Goal: Task Accomplishment & Management: Complete application form

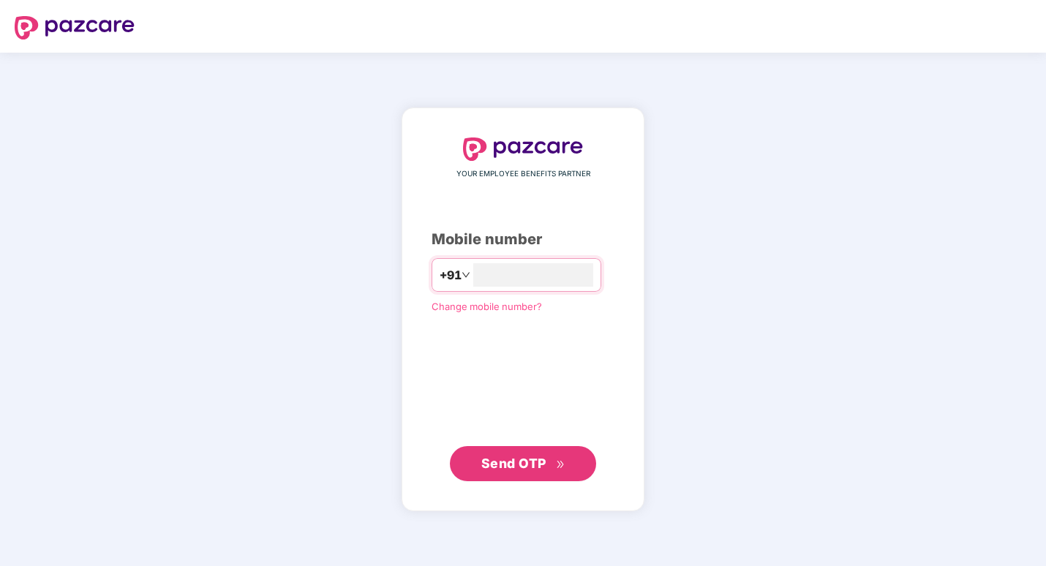
type input "**********"
click at [479, 462] on button "Send OTP" at bounding box center [523, 463] width 146 height 35
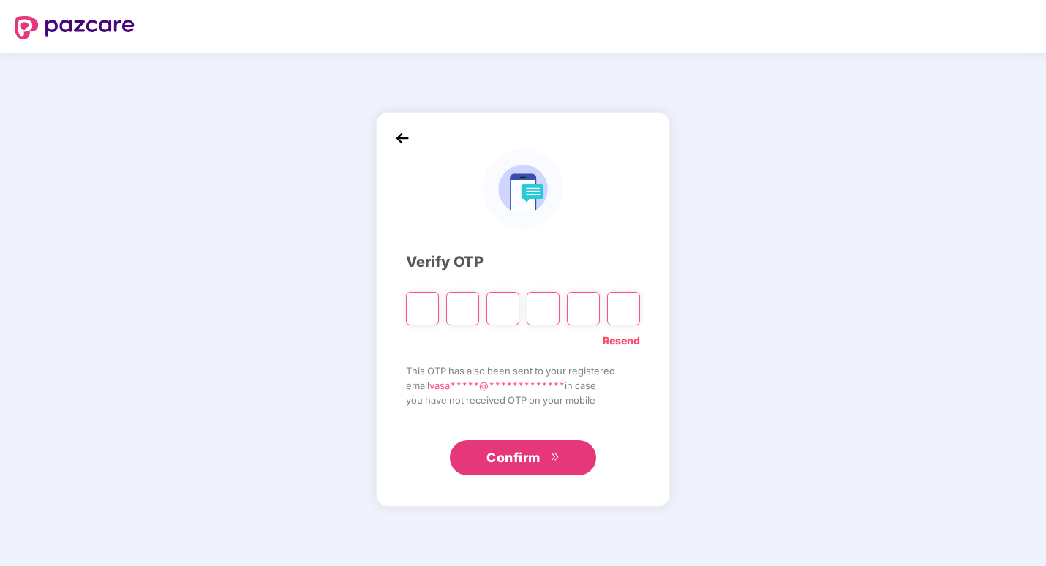
type input "*"
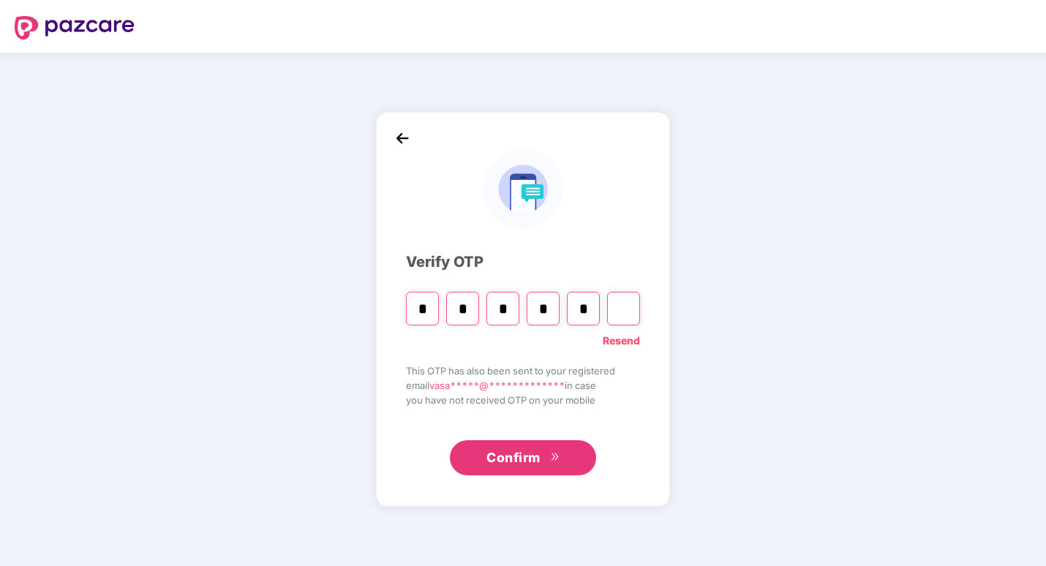
type input "*"
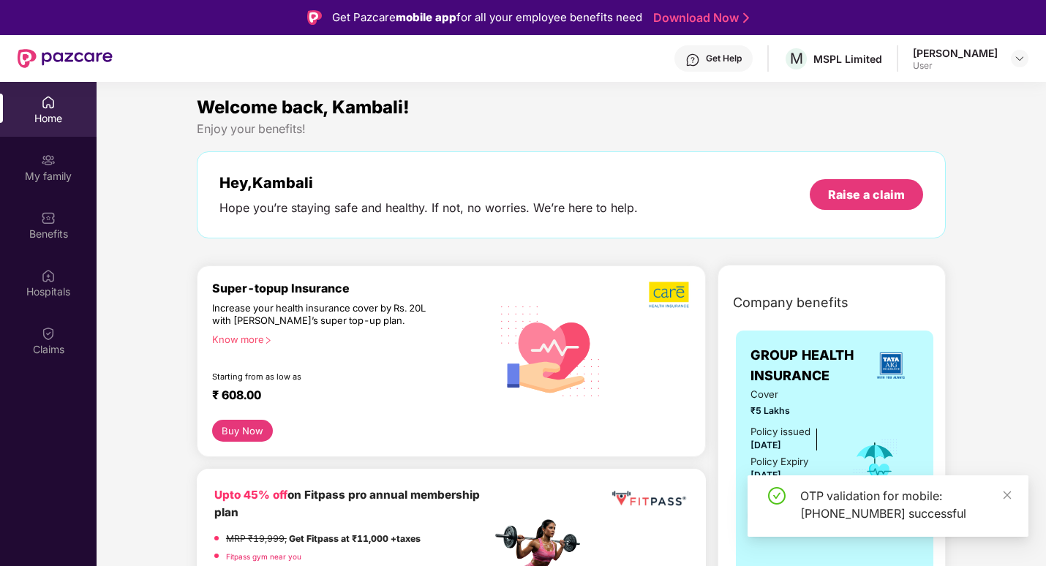
click at [28, 370] on div "Home My family Benefits Hospitals Claims" at bounding box center [48, 226] width 97 height 289
click at [56, 341] on div "Claims" at bounding box center [48, 340] width 97 height 55
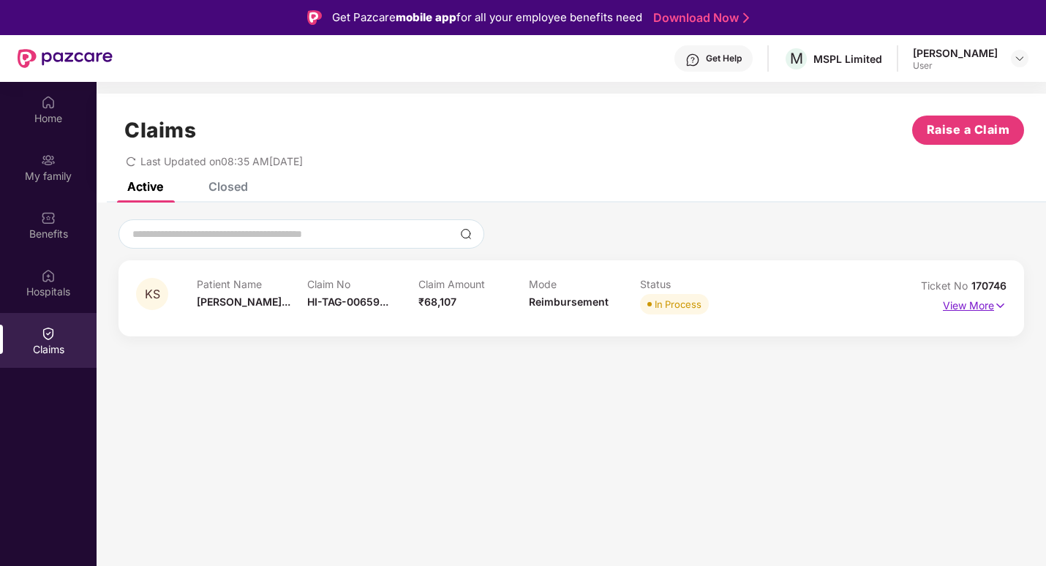
click at [971, 301] on p "View More" at bounding box center [975, 304] width 64 height 20
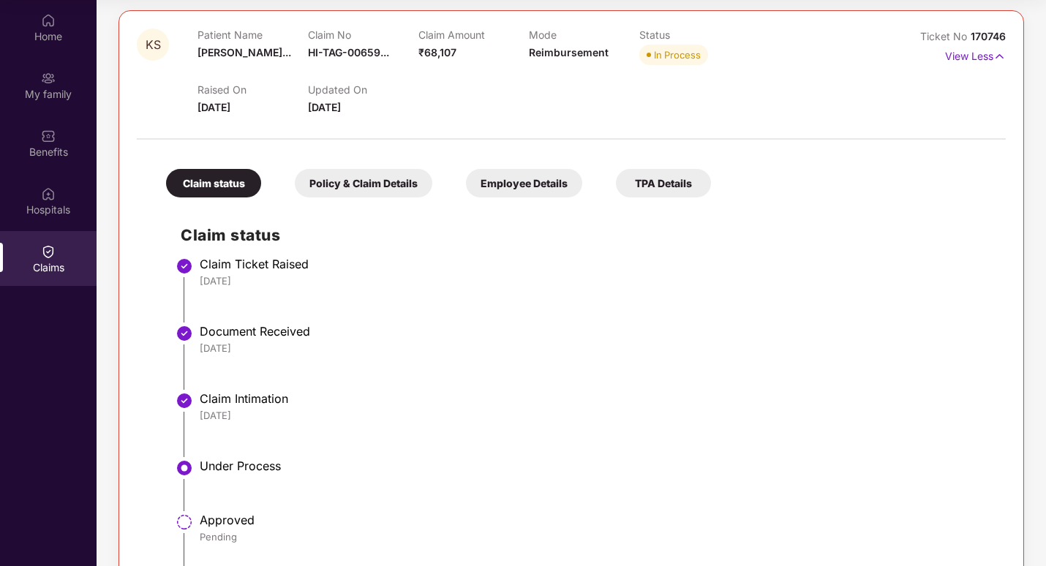
scroll to position [146, 0]
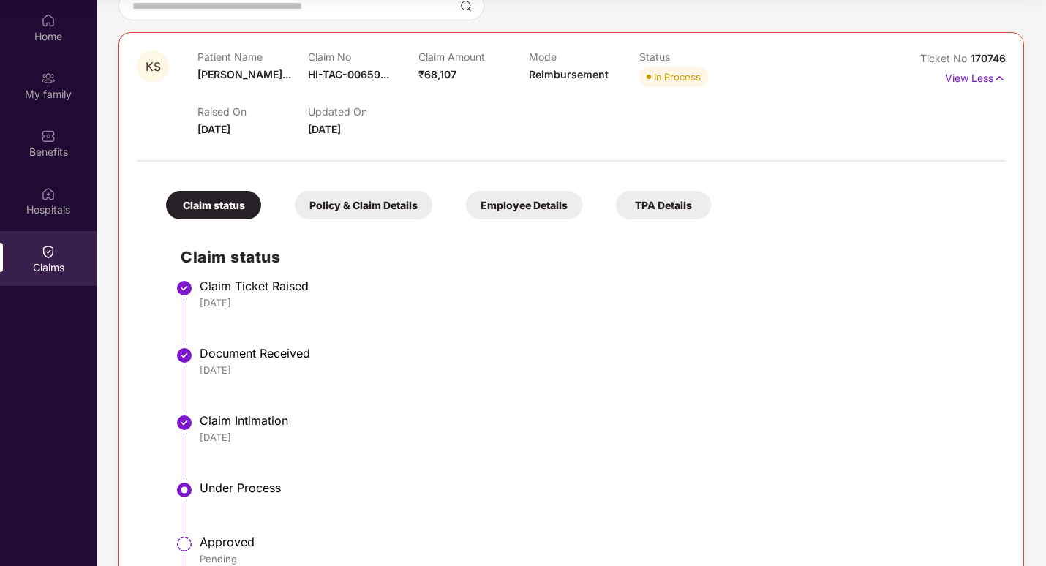
click at [381, 200] on div "Policy & Claim Details" at bounding box center [364, 205] width 138 height 29
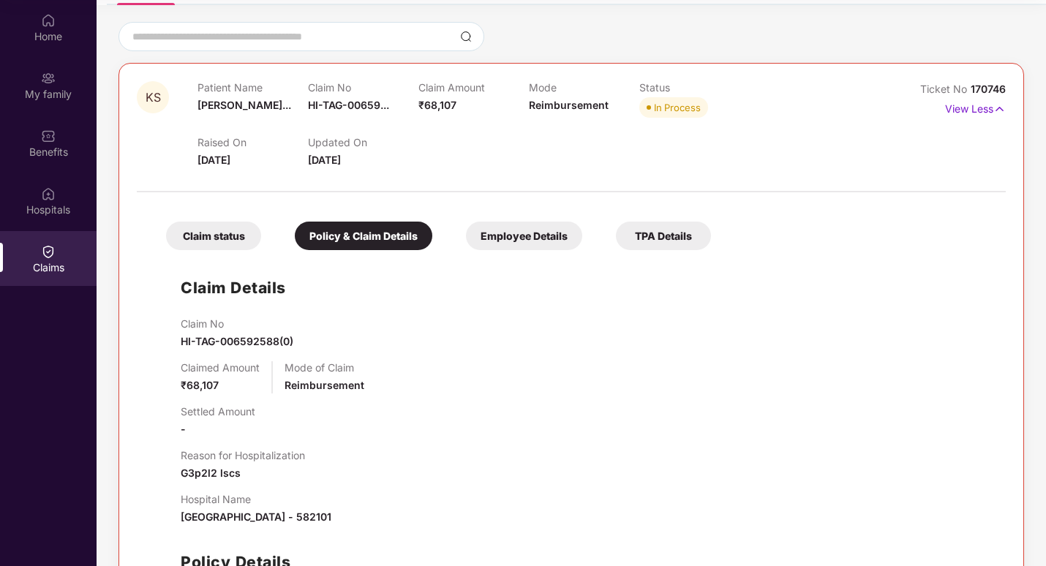
scroll to position [42, 0]
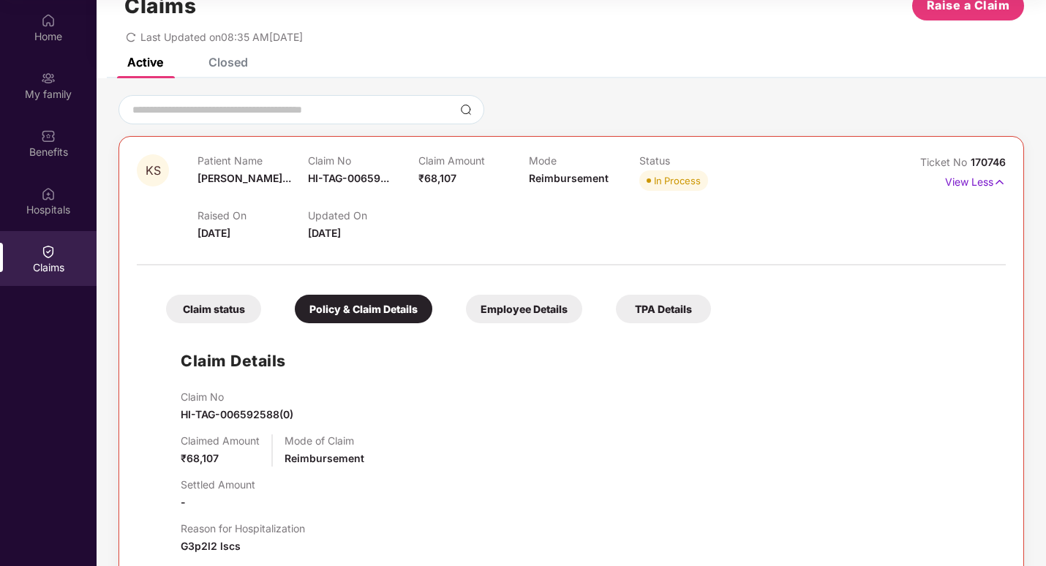
click at [550, 314] on div "Employee Details" at bounding box center [524, 309] width 116 height 29
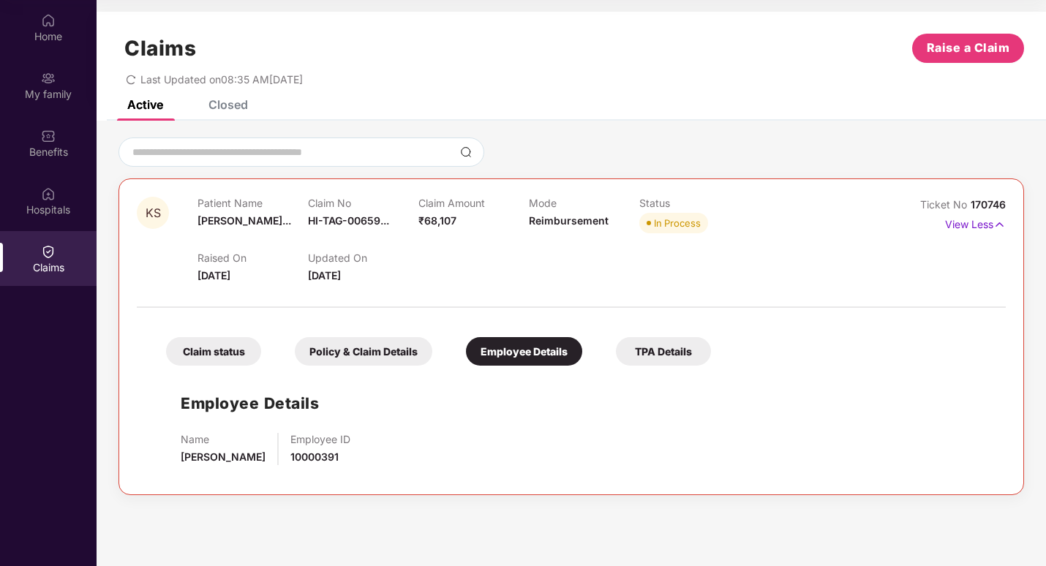
scroll to position [0, 0]
click at [219, 343] on div "Claim status" at bounding box center [213, 351] width 95 height 29
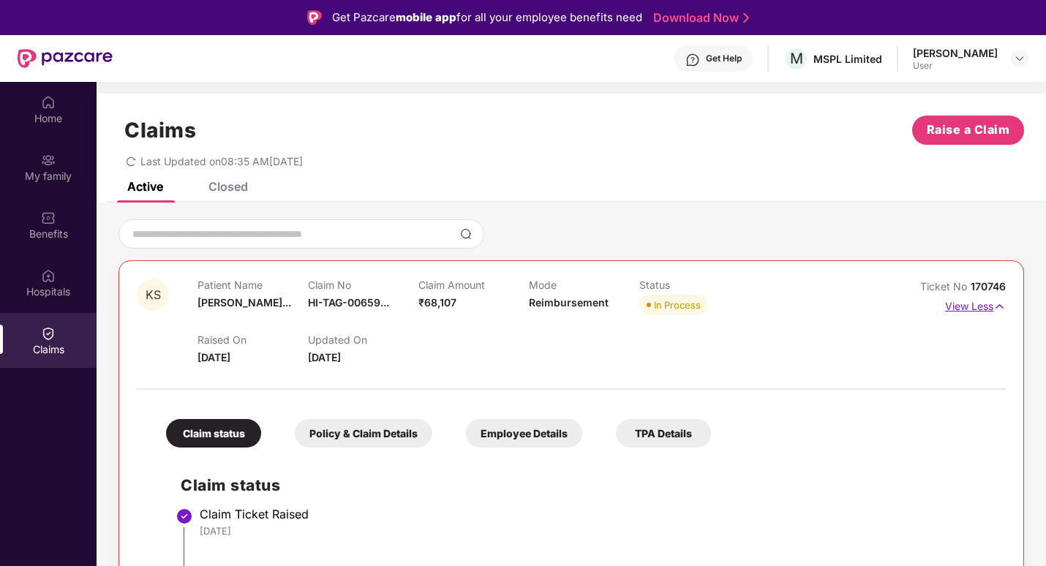
click at [963, 307] on p "View Less" at bounding box center [975, 305] width 61 height 20
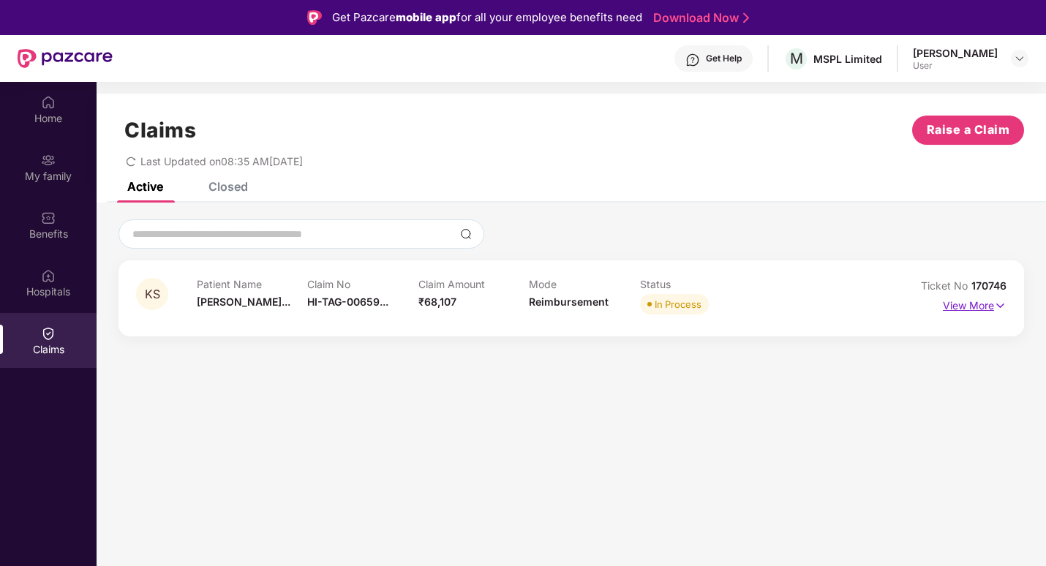
click at [963, 307] on p "View More" at bounding box center [975, 304] width 64 height 20
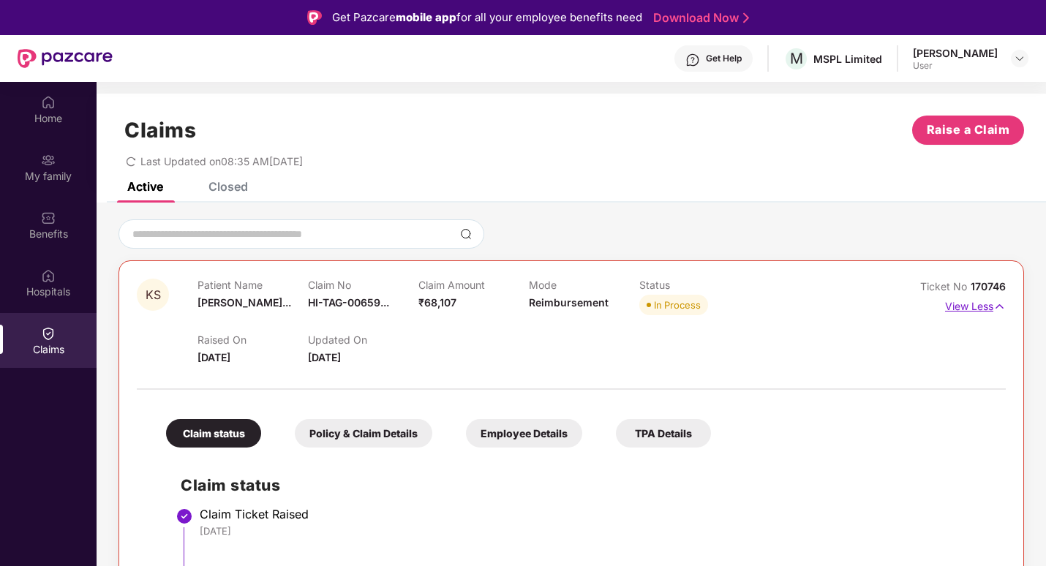
click at [963, 307] on p "View Less" at bounding box center [975, 305] width 61 height 20
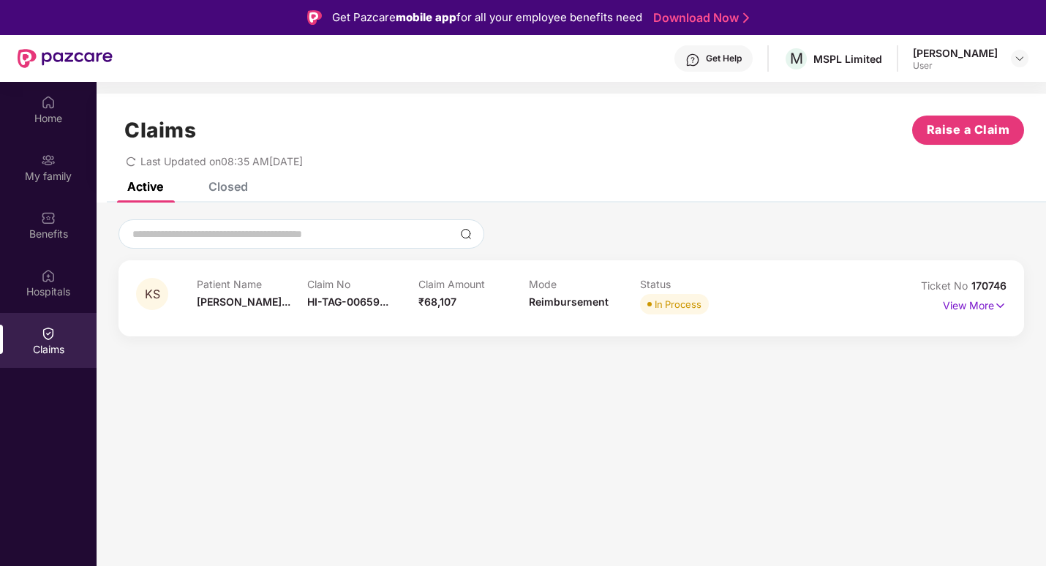
click at [220, 198] on div "Closed" at bounding box center [217, 186] width 61 height 32
click at [135, 185] on div "Active" at bounding box center [145, 186] width 36 height 15
click at [988, 313] on p "View More" at bounding box center [975, 304] width 64 height 20
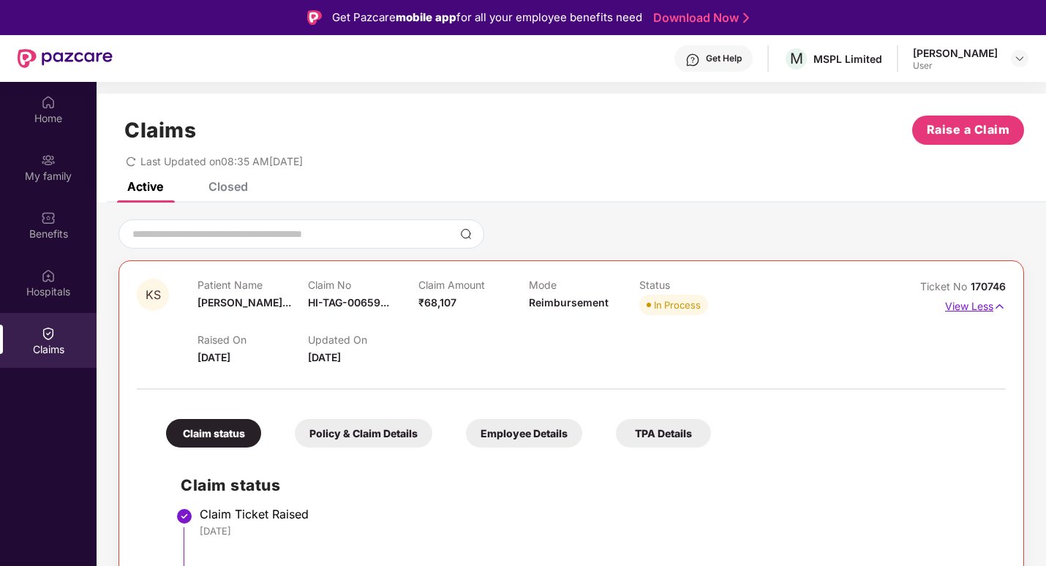
click at [961, 301] on p "View Less" at bounding box center [975, 305] width 61 height 20
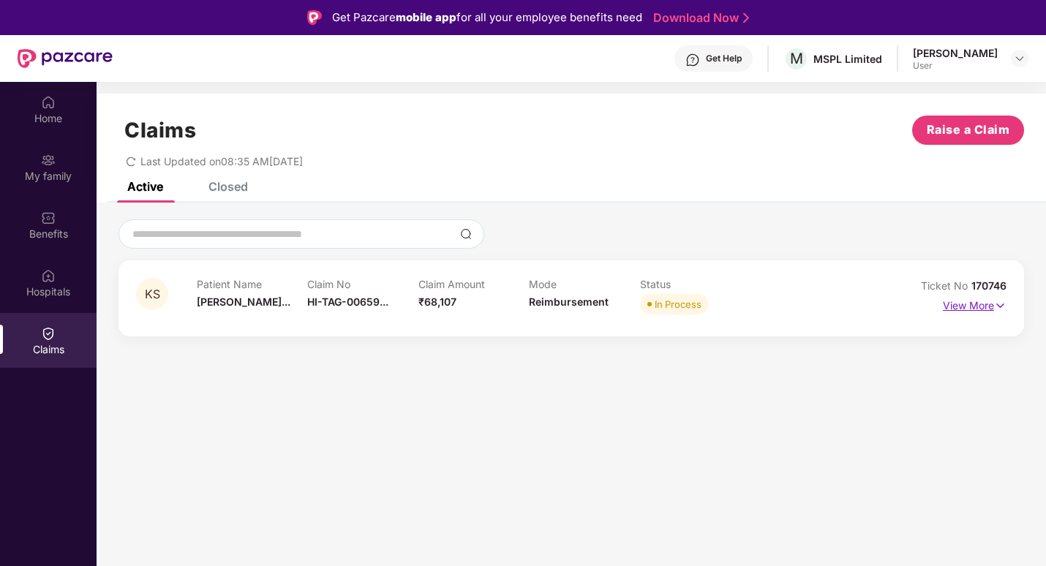
click at [966, 298] on p "View More" at bounding box center [975, 304] width 64 height 20
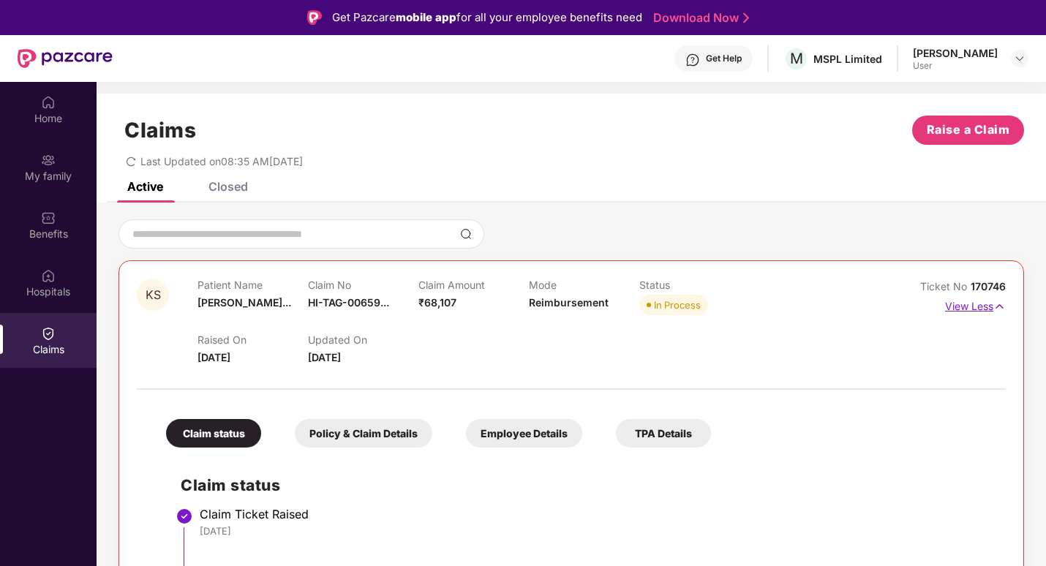
click at [958, 304] on p "View Less" at bounding box center [975, 305] width 61 height 20
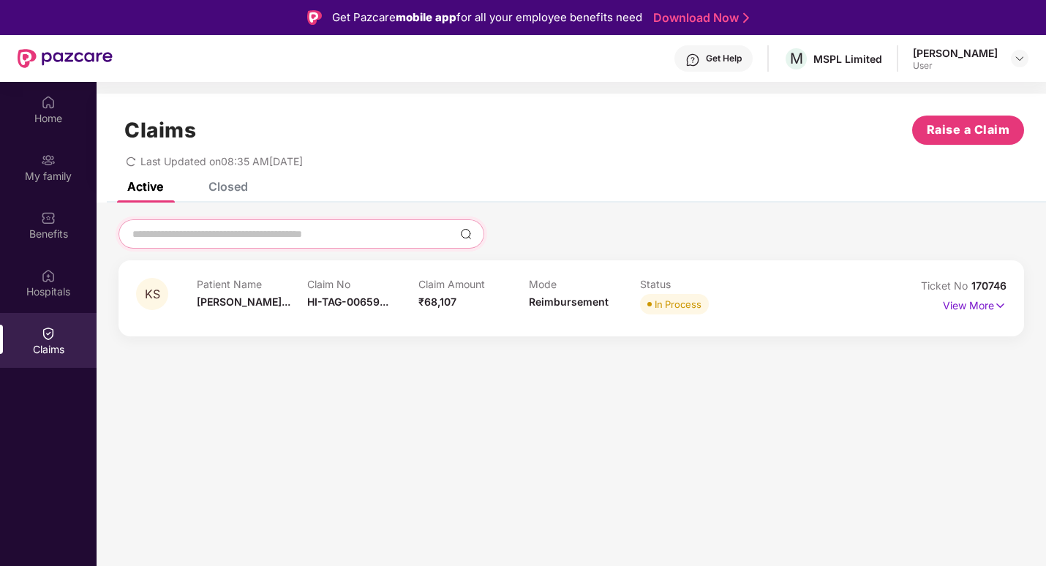
click at [273, 236] on input at bounding box center [292, 234] width 323 height 15
click at [943, 137] on span "Raise a Claim" at bounding box center [968, 130] width 83 height 18
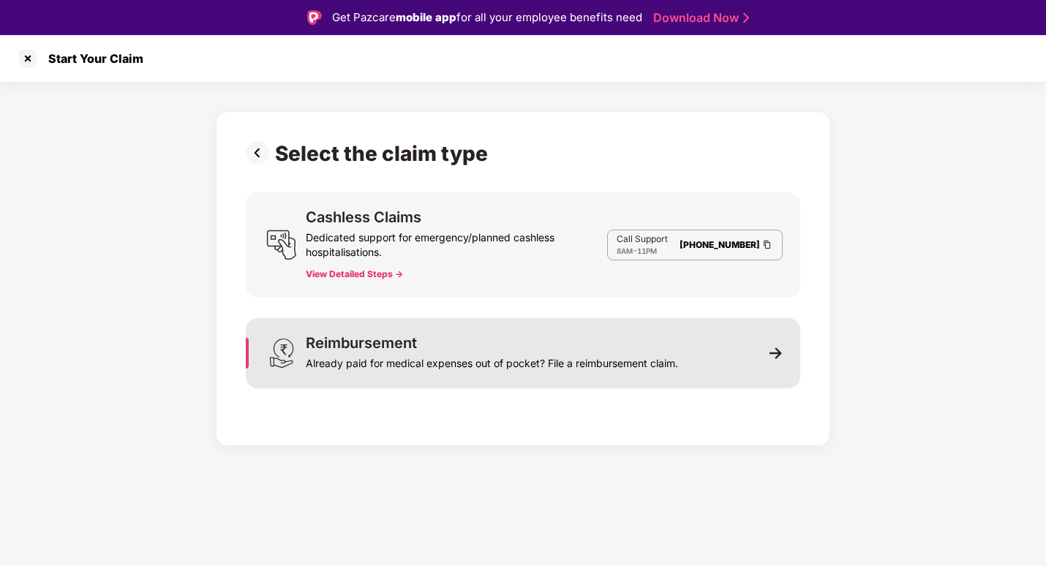
click at [446, 363] on div "Already paid for medical expenses out of pocket? File a reimbursement claim." at bounding box center [492, 360] width 372 height 20
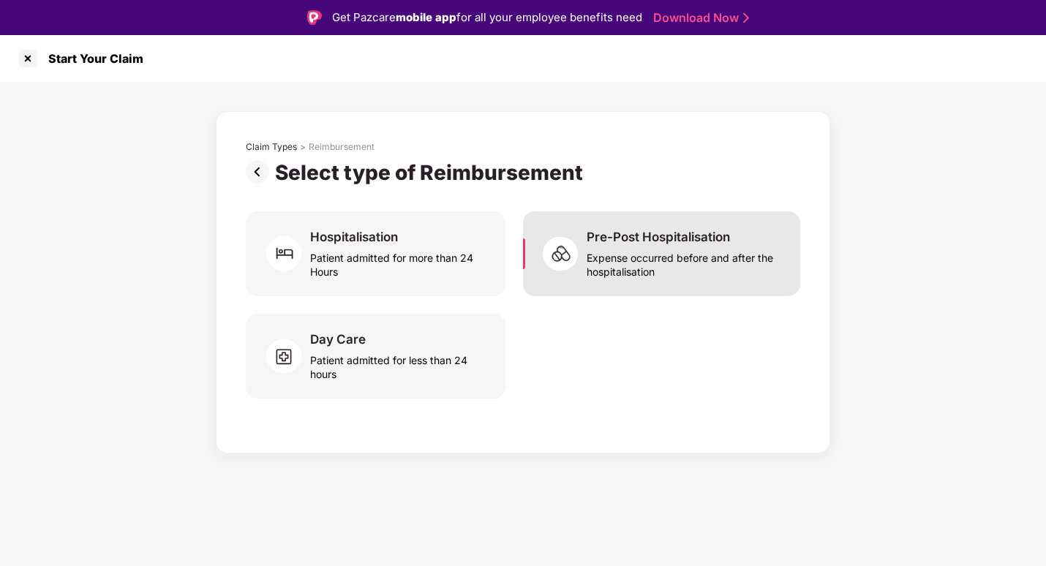
click at [599, 253] on div "Expense occurred before and after the hospitalisation" at bounding box center [685, 262] width 196 height 34
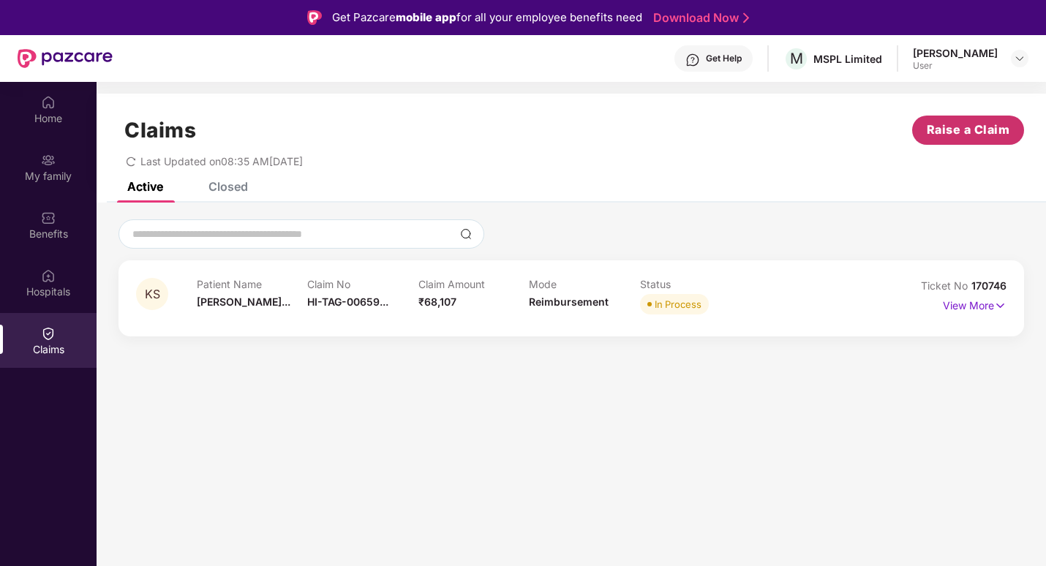
click at [985, 134] on span "Raise a Claim" at bounding box center [968, 130] width 83 height 18
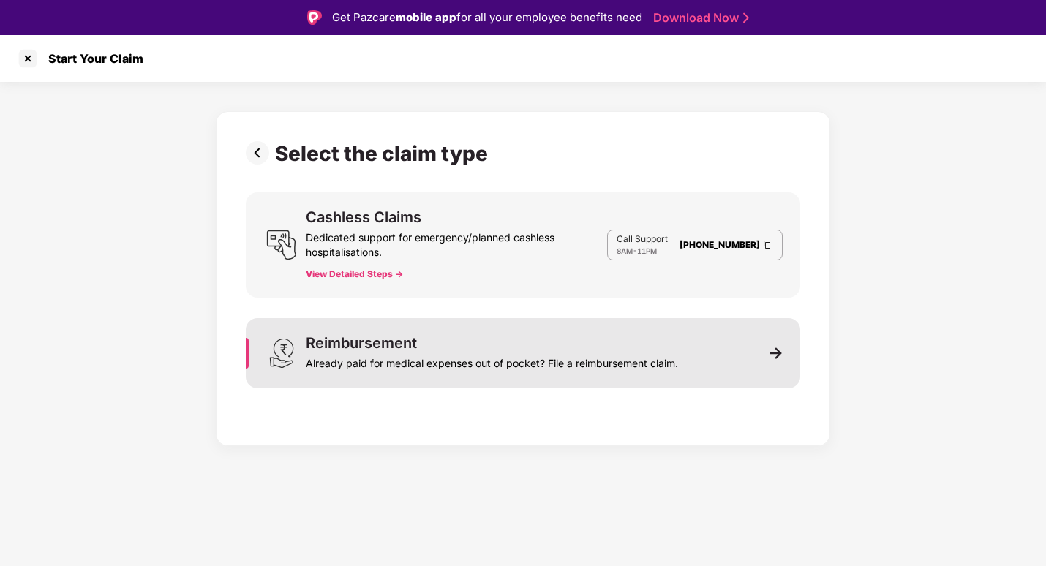
click at [436, 359] on div "Already paid for medical expenses out of pocket? File a reimbursement claim." at bounding box center [492, 360] width 372 height 20
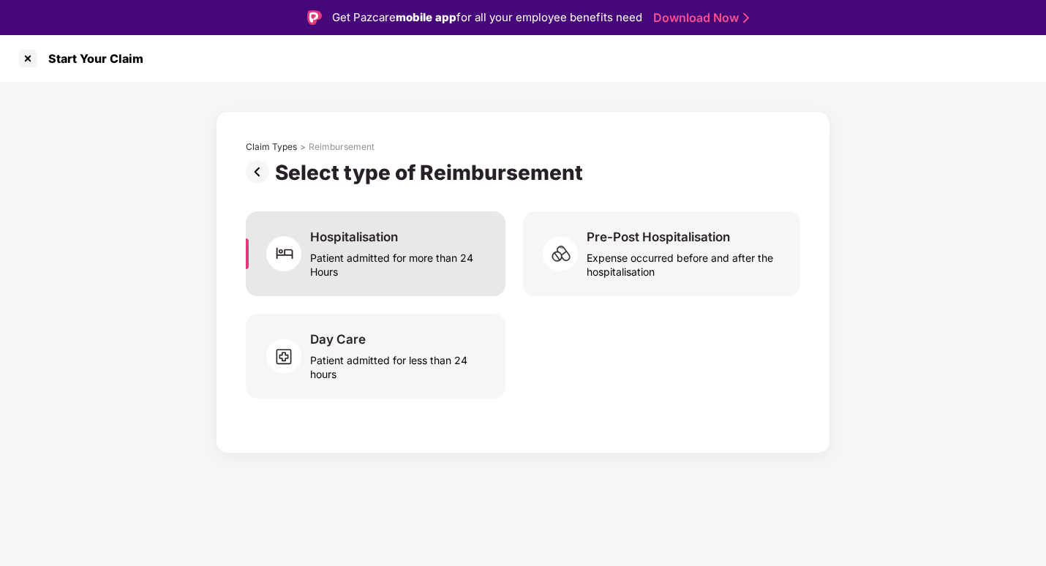
click at [388, 251] on div "Patient admitted for more than 24 Hours" at bounding box center [399, 262] width 178 height 34
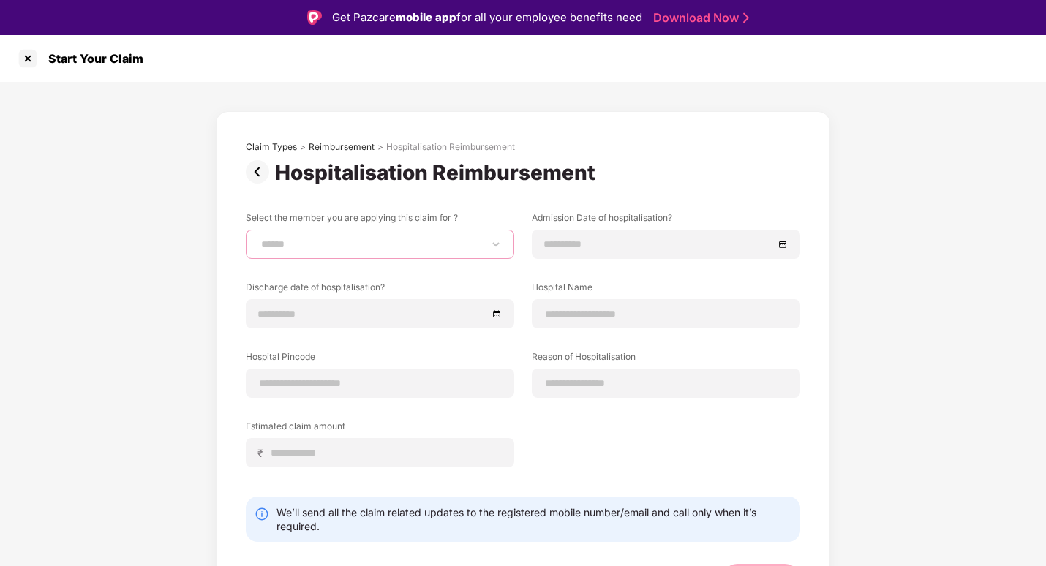
click at [388, 250] on select "**********" at bounding box center [380, 245] width 244 height 12
select select "**********"
click at [258, 239] on select "**********" at bounding box center [380, 245] width 244 height 12
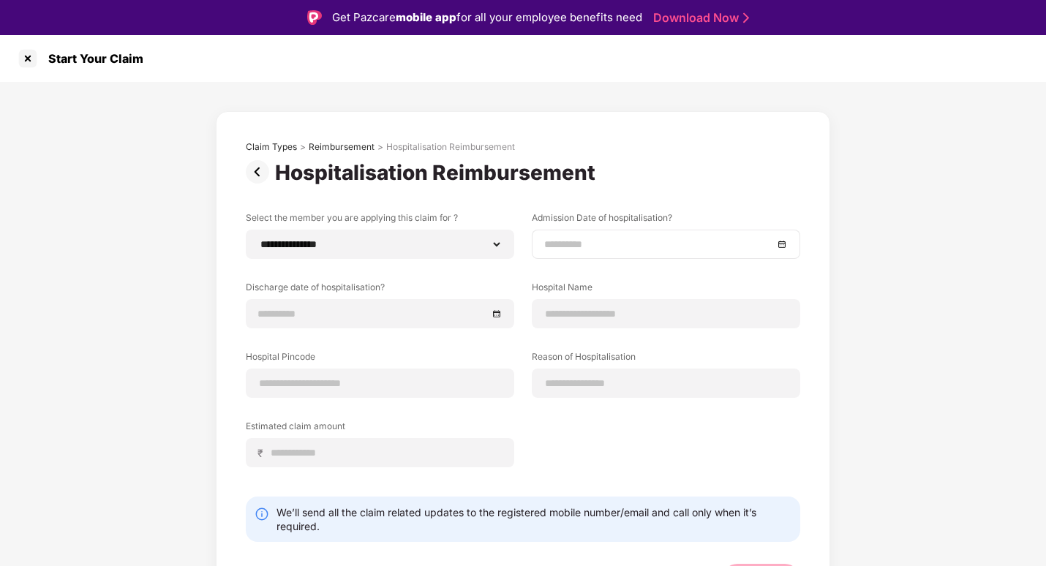
click at [591, 246] on input at bounding box center [658, 244] width 229 height 16
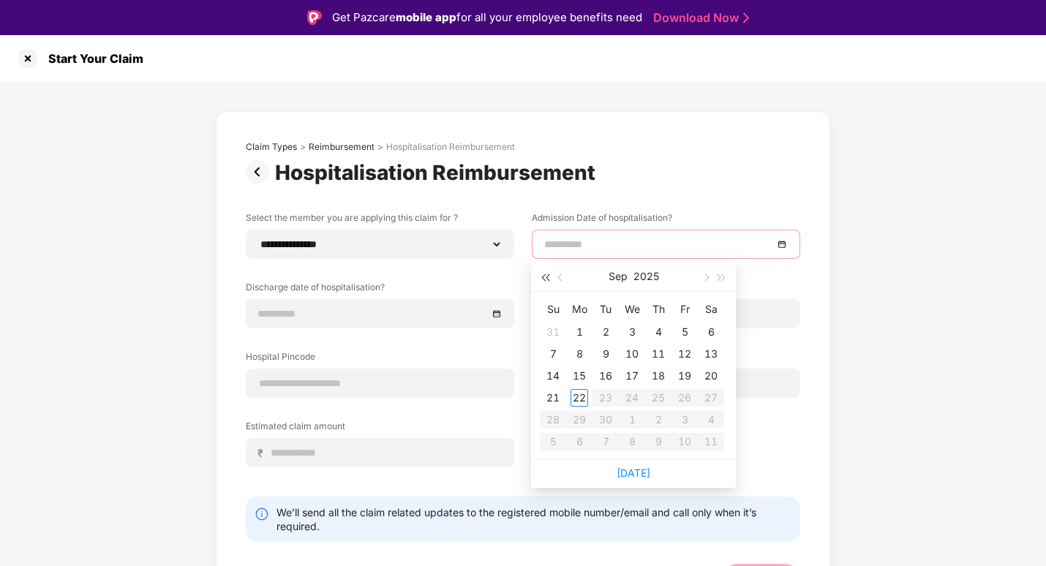
click at [549, 282] on button "button" at bounding box center [545, 276] width 16 height 29
click at [724, 278] on span "button" at bounding box center [721, 277] width 7 height 7
click at [558, 276] on button "button" at bounding box center [561, 276] width 16 height 29
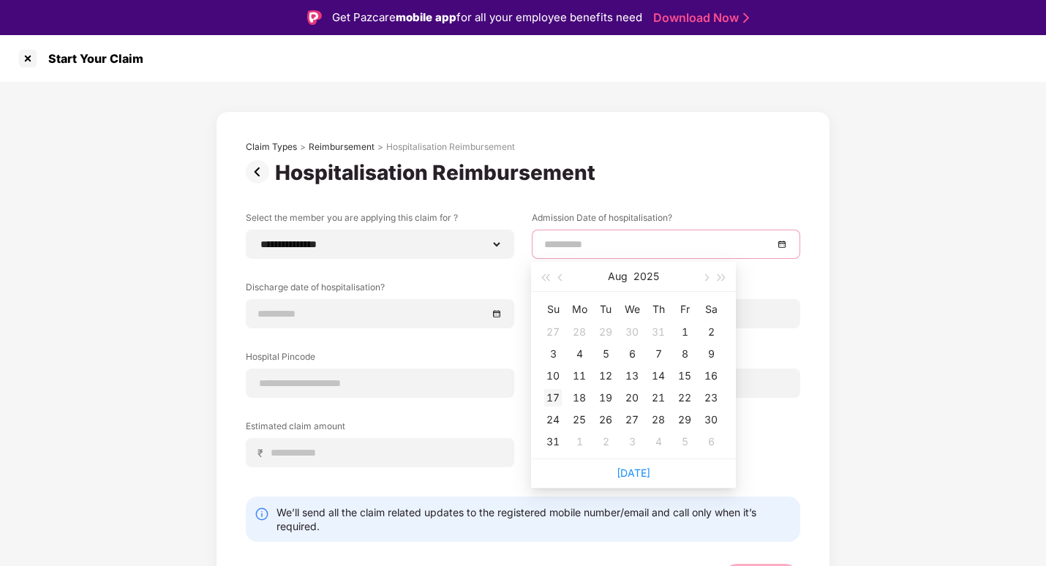
type input "**********"
click at [553, 398] on div "17" at bounding box center [553, 398] width 18 height 18
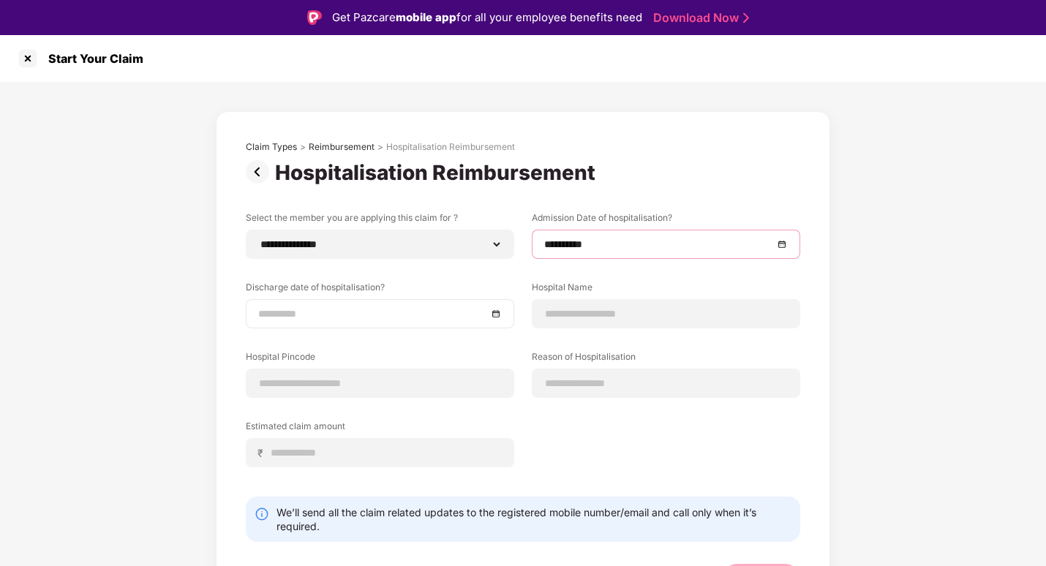
click at [403, 312] on input at bounding box center [372, 314] width 229 height 16
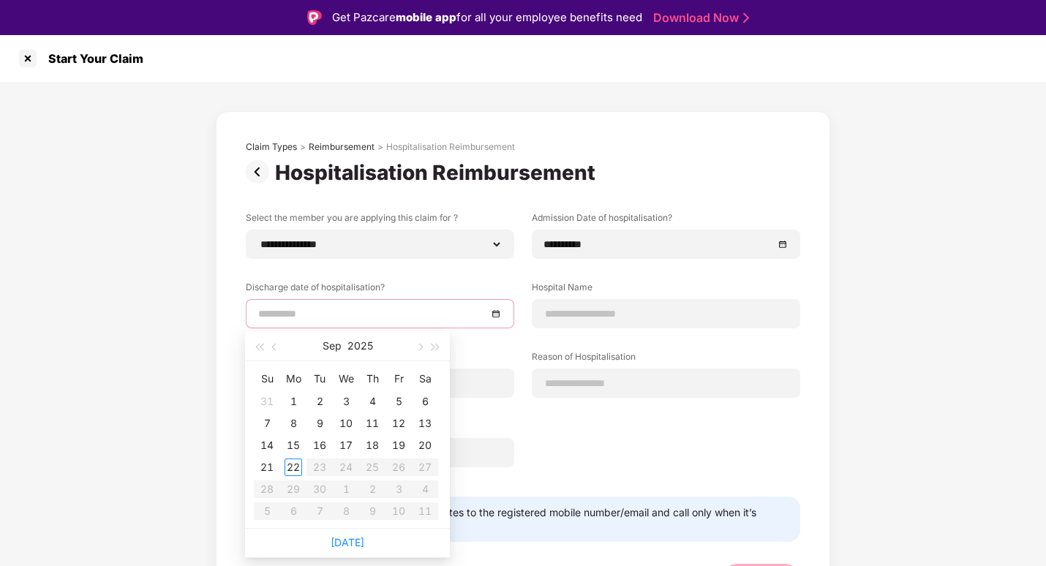
type input "**********"
click at [274, 349] on span "button" at bounding box center [275, 347] width 7 height 7
type input "**********"
click at [294, 470] on div "18" at bounding box center [294, 468] width 18 height 18
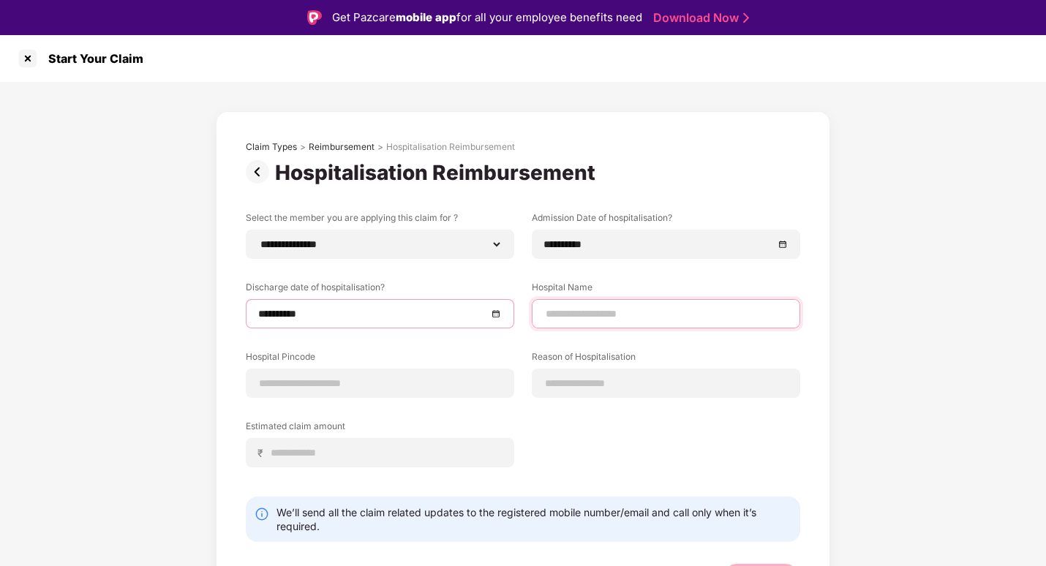
click at [654, 312] on input at bounding box center [666, 314] width 244 height 15
type input "**********"
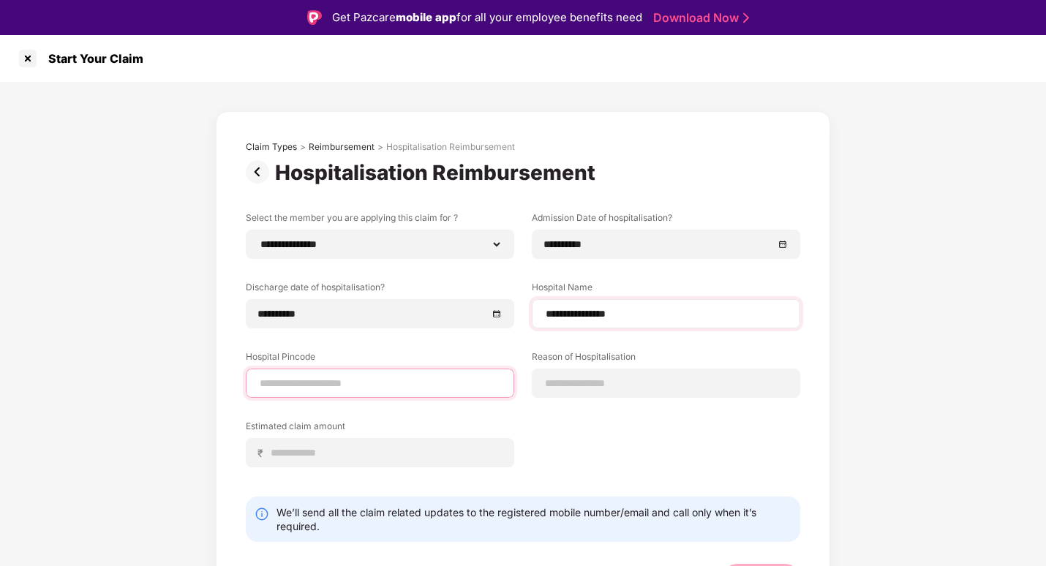
type input "******"
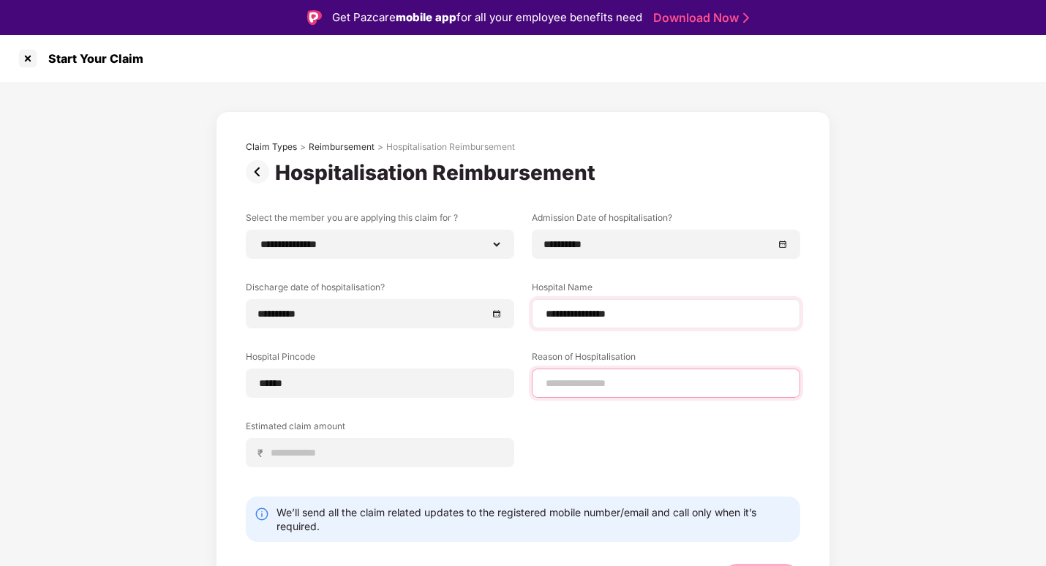
type input "**********"
type input "*****"
select select "*****"
select select "*********"
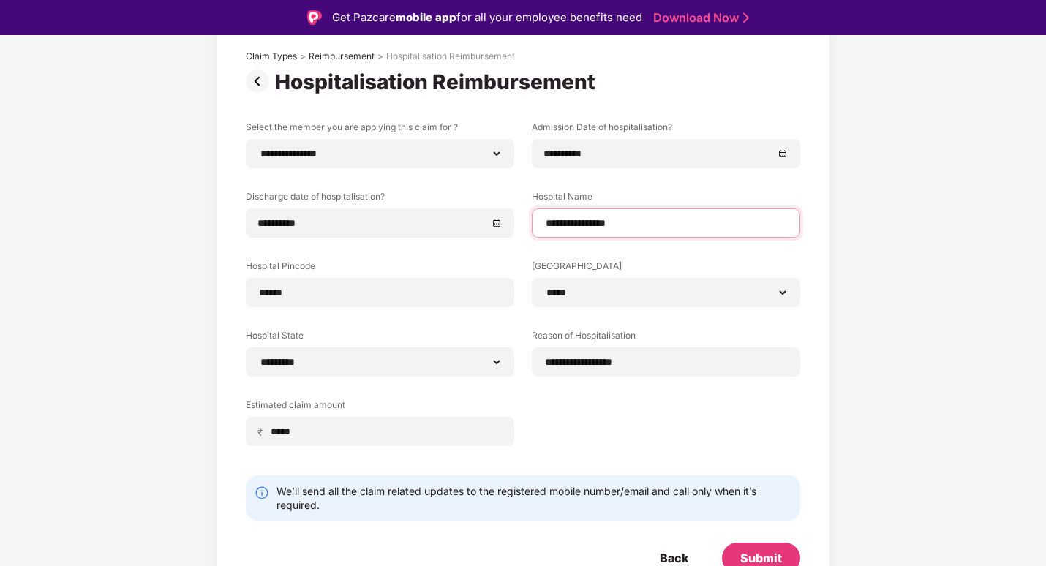
scroll to position [100, 0]
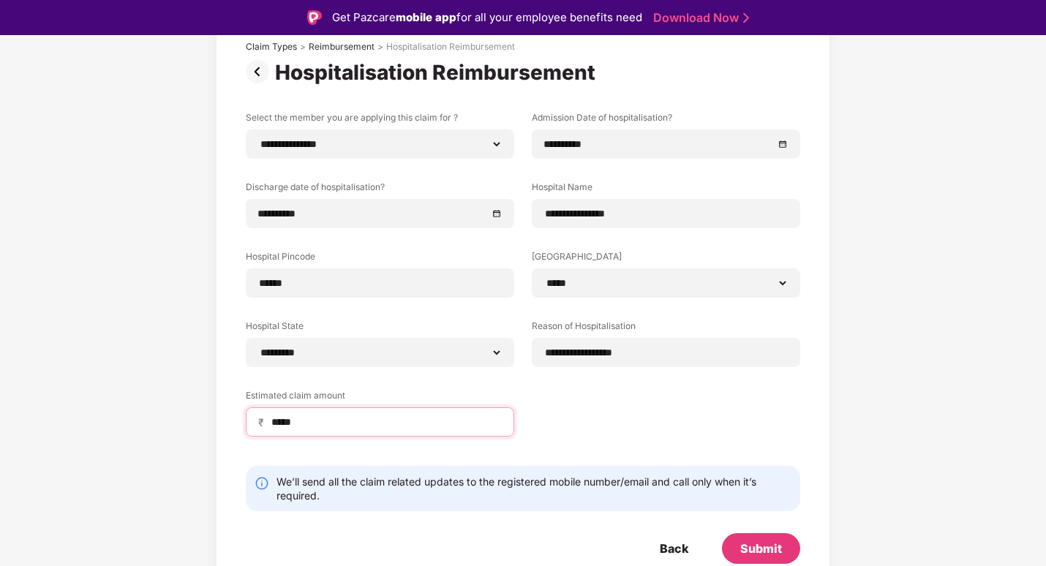
click at [399, 429] on input "*****" at bounding box center [386, 422] width 232 height 15
drag, startPoint x: 392, startPoint y: 427, endPoint x: -3, endPoint y: 372, distance: 398.9
click at [0, 372] on html "**********" at bounding box center [523, 283] width 1046 height 566
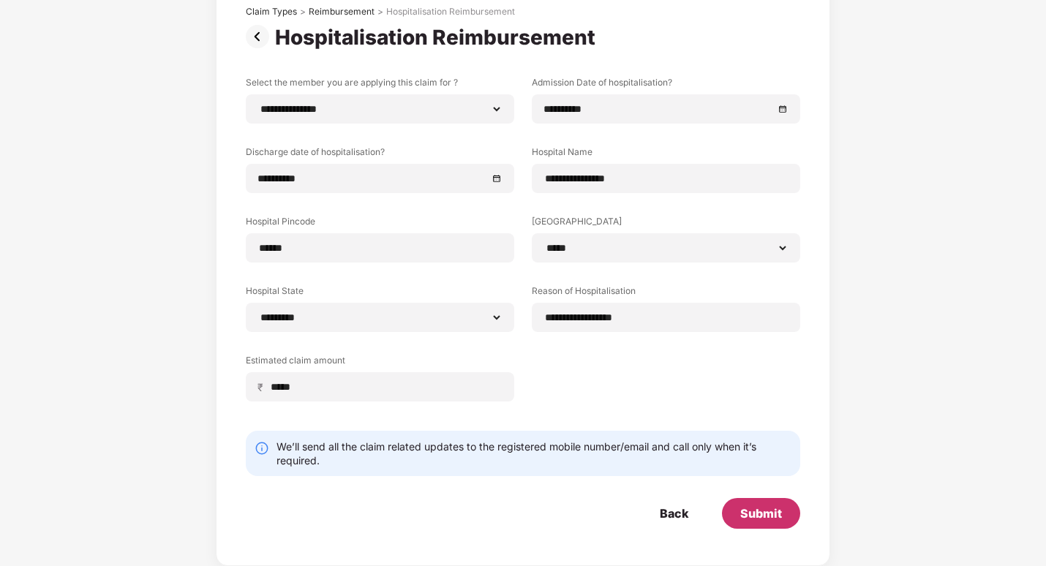
click at [737, 508] on div "Submit" at bounding box center [761, 513] width 78 height 31
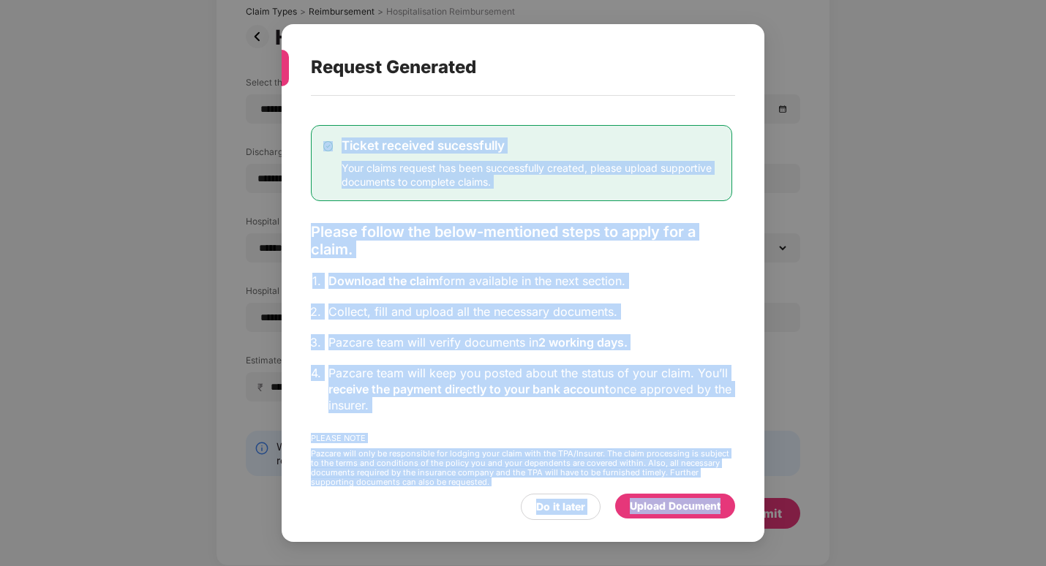
drag, startPoint x: 554, startPoint y: 29, endPoint x: 827, endPoint y: 44, distance: 274.0
click at [827, 44] on div "Request Generated Ticket received sucessfully Your claims request has been succ…" at bounding box center [523, 283] width 1046 height 566
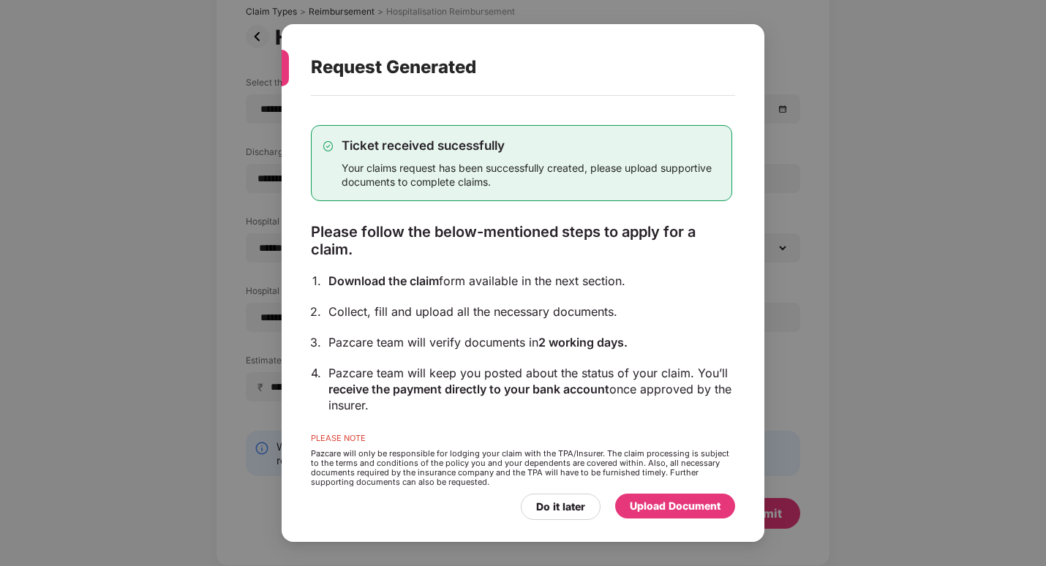
drag, startPoint x: 827, startPoint y: 44, endPoint x: 805, endPoint y: 142, distance: 100.6
click at [805, 142] on div "Request Generated Ticket received sucessfully Your claims request has been succ…" at bounding box center [523, 283] width 1046 height 566
click at [688, 500] on div "Upload Document" at bounding box center [675, 506] width 91 height 16
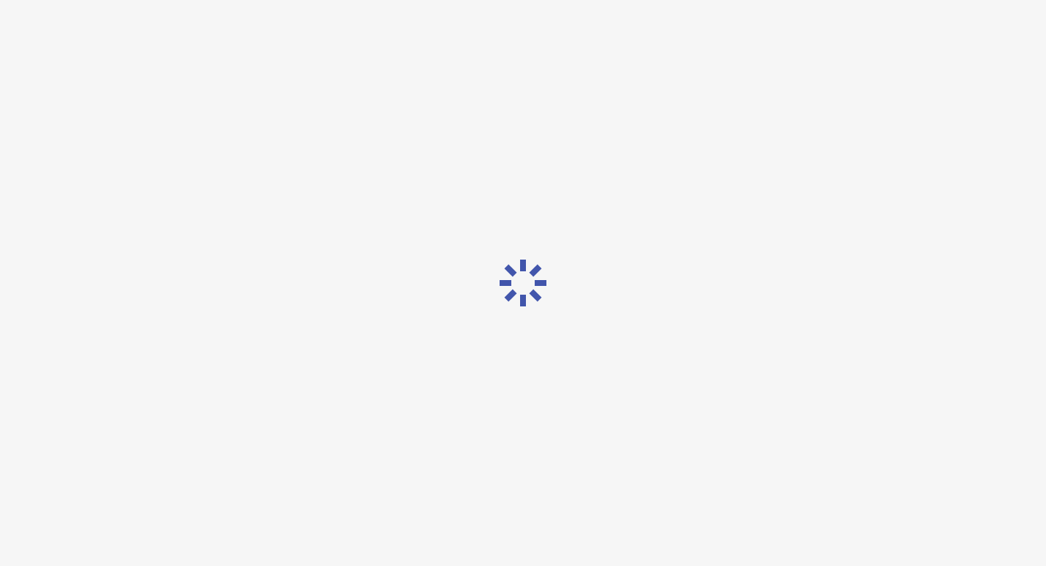
scroll to position [0, 0]
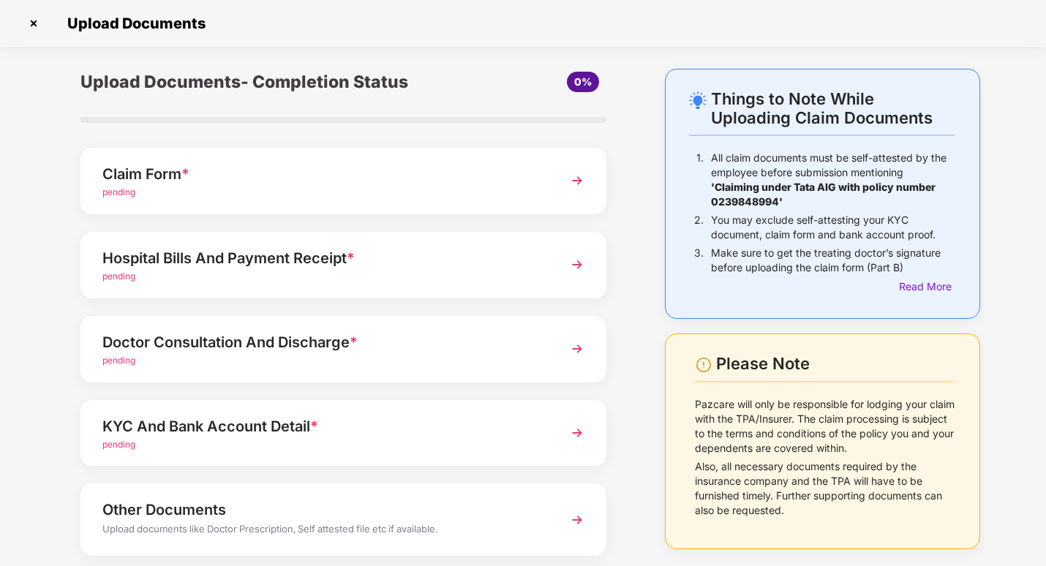
click at [192, 181] on div "Claim Form *" at bounding box center [323, 173] width 442 height 23
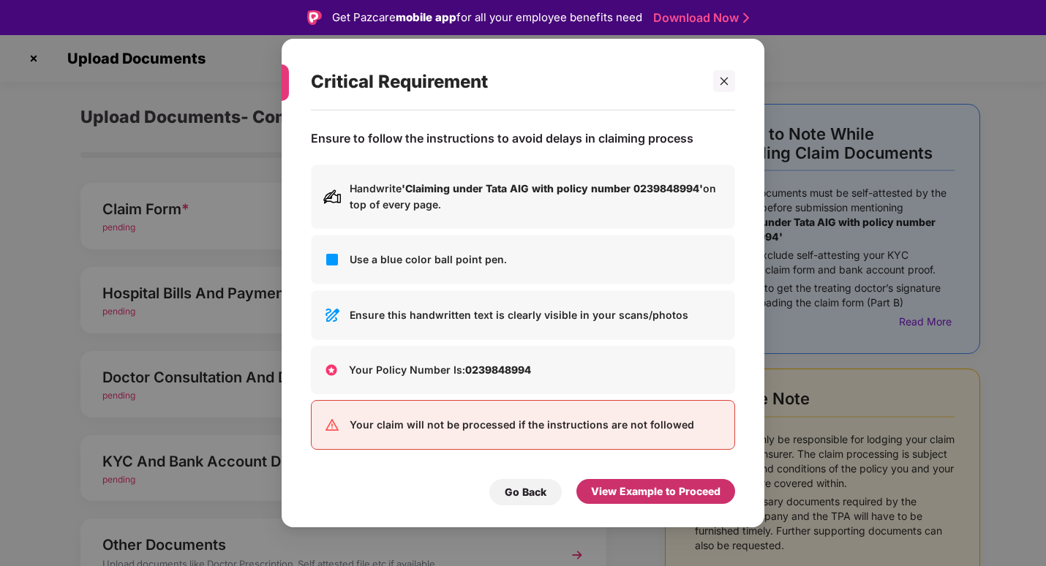
click at [653, 492] on div "View Example to Proceed" at bounding box center [655, 492] width 129 height 16
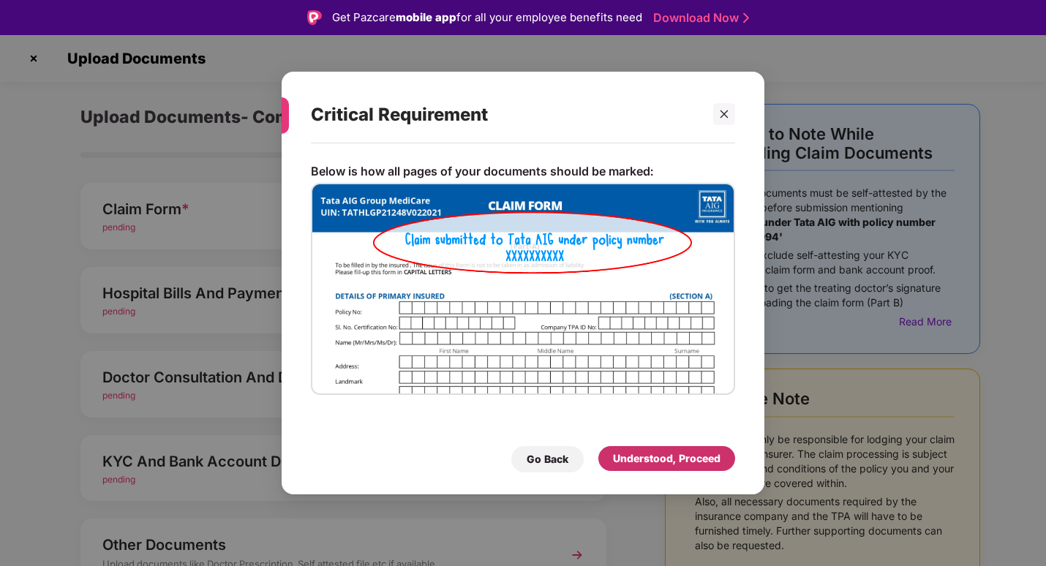
click at [644, 460] on div "Understood, Proceed" at bounding box center [667, 459] width 108 height 16
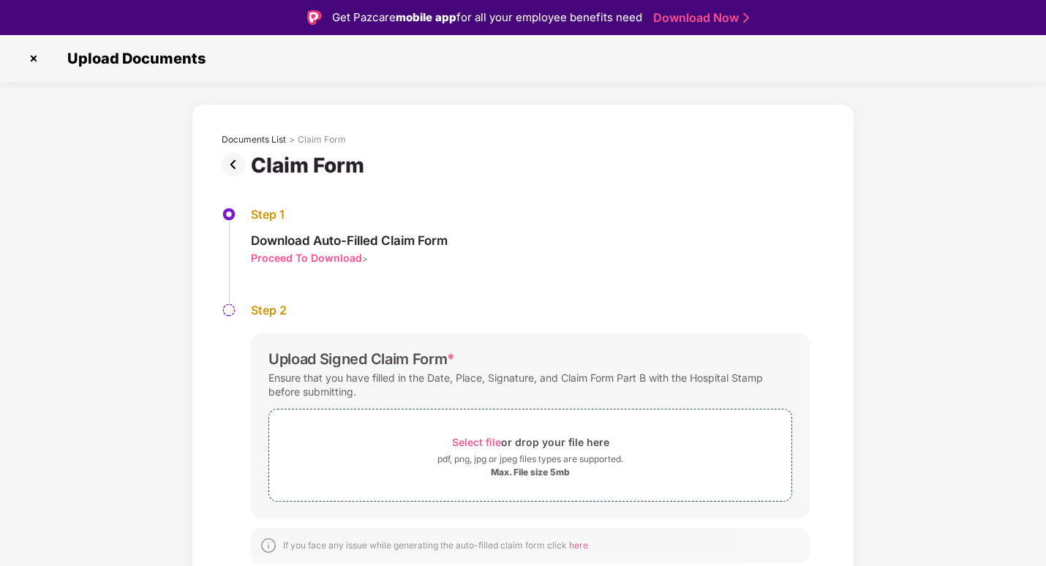
scroll to position [35, 0]
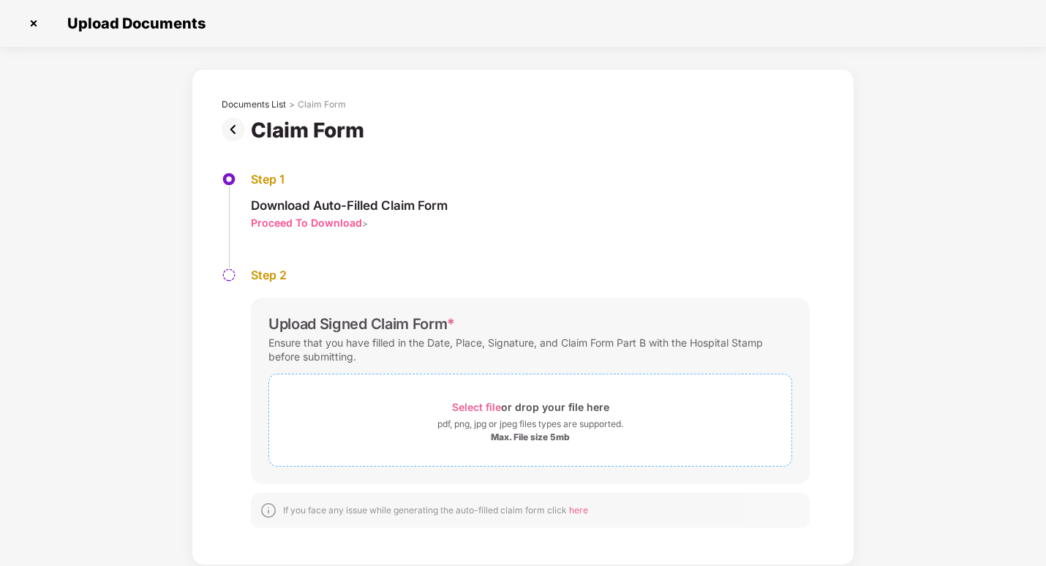
click at [481, 408] on span "Select file" at bounding box center [476, 407] width 49 height 12
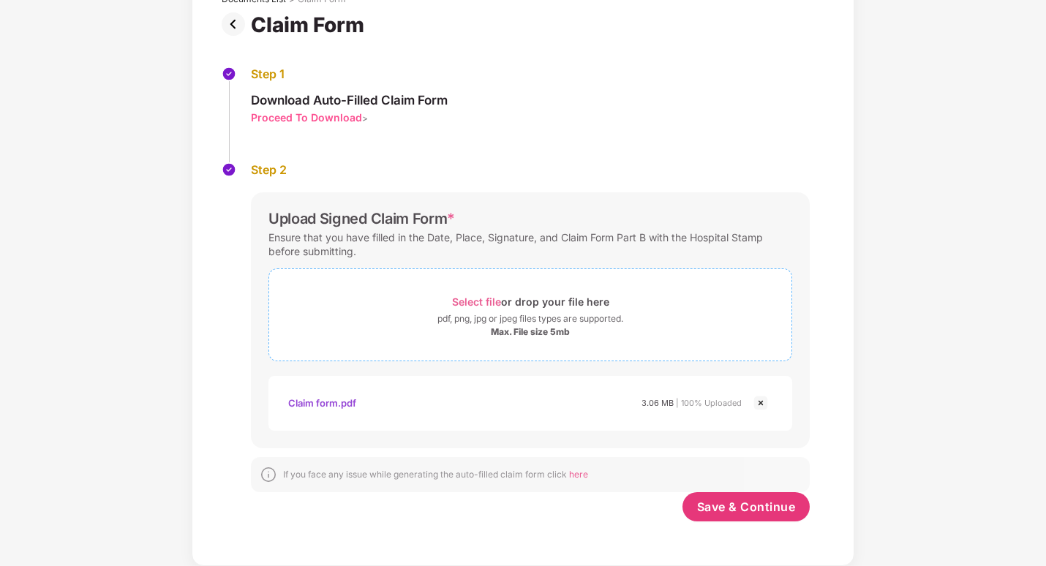
scroll to position [105, 0]
click at [756, 496] on button "Save & Continue" at bounding box center [747, 506] width 128 height 29
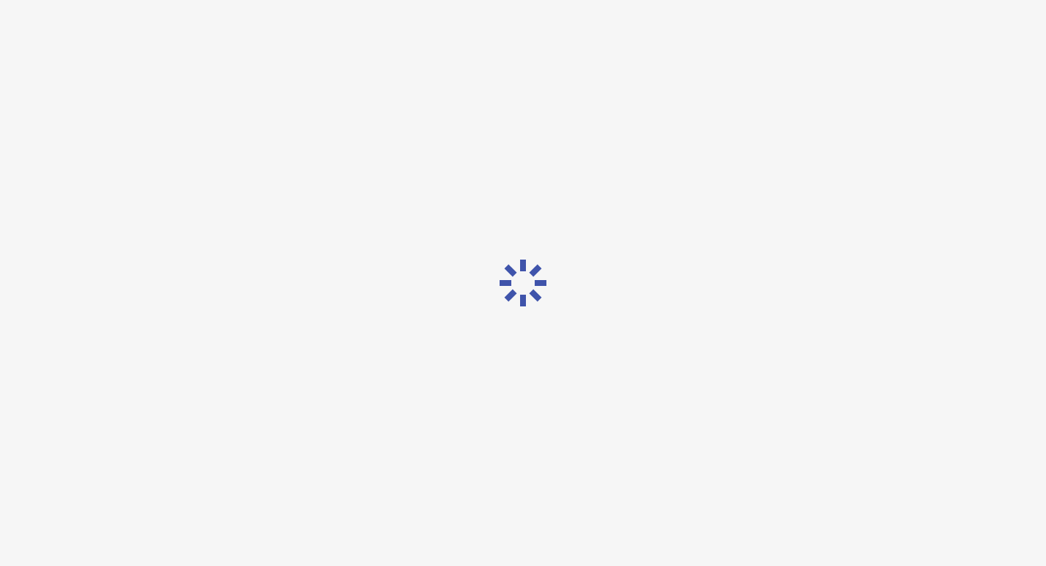
scroll to position [0, 0]
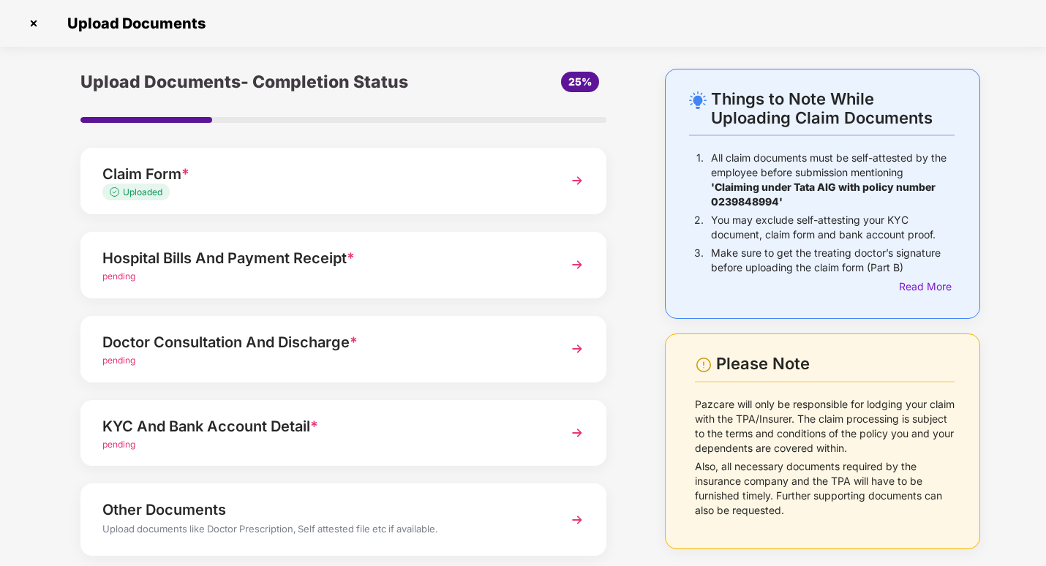
click at [576, 262] on img at bounding box center [577, 265] width 26 height 26
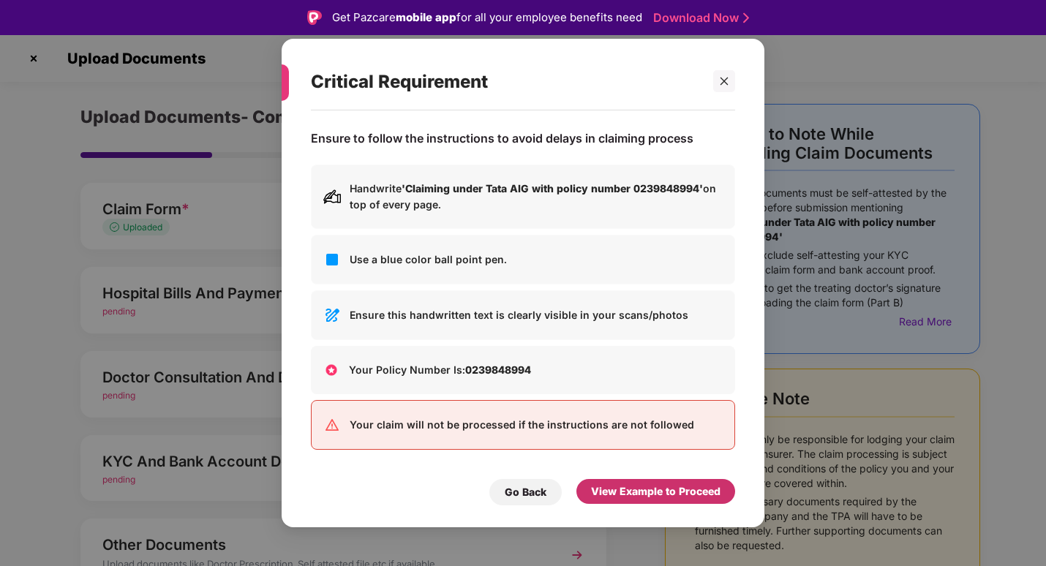
click at [611, 493] on div "View Example to Proceed" at bounding box center [655, 492] width 129 height 16
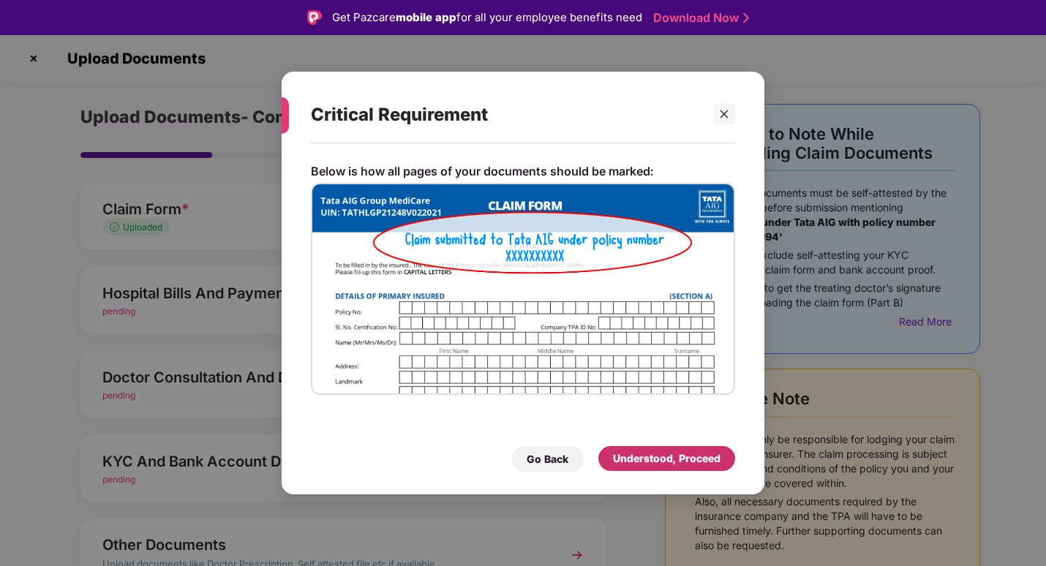
click at [634, 454] on div "Understood, Proceed" at bounding box center [667, 459] width 108 height 16
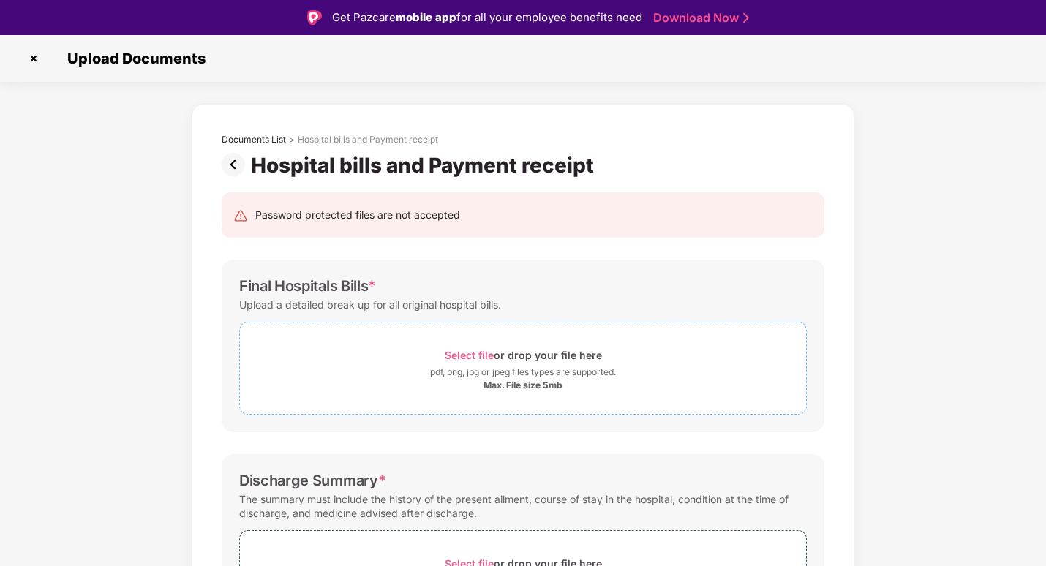
click at [451, 353] on span "Select file" at bounding box center [469, 355] width 49 height 12
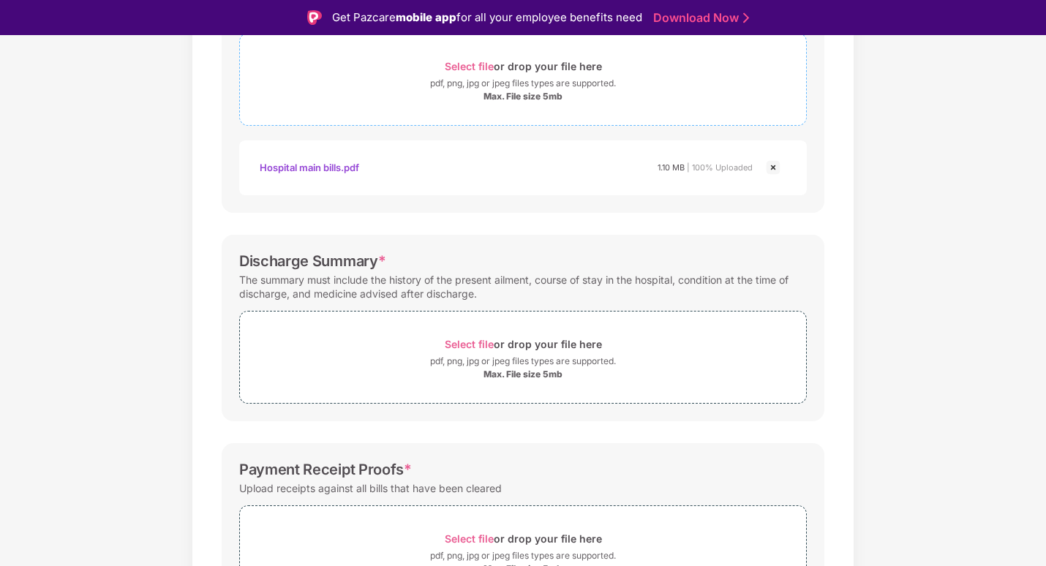
scroll to position [293, 0]
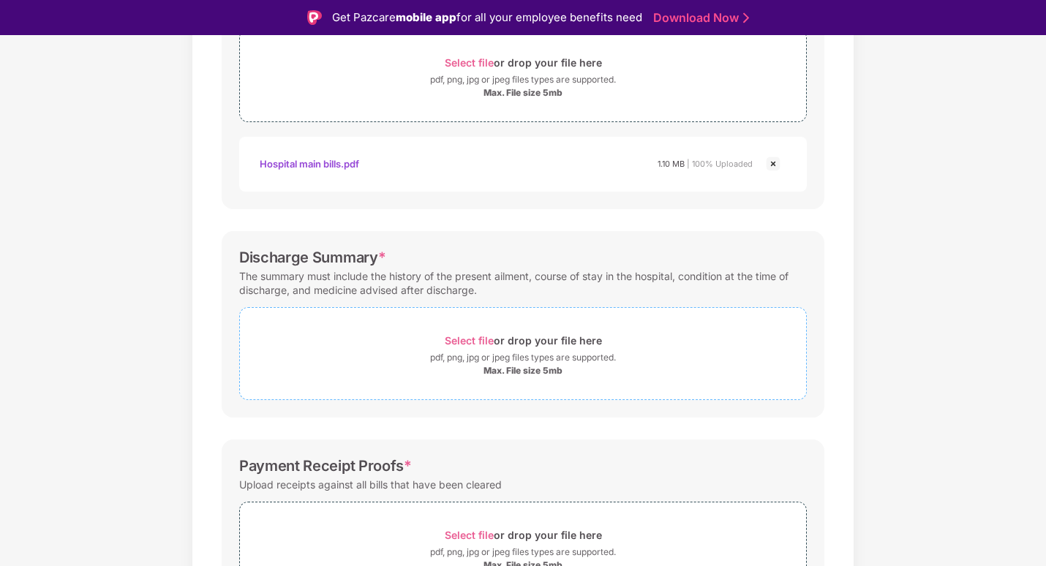
click at [477, 341] on span "Select file" at bounding box center [469, 340] width 49 height 12
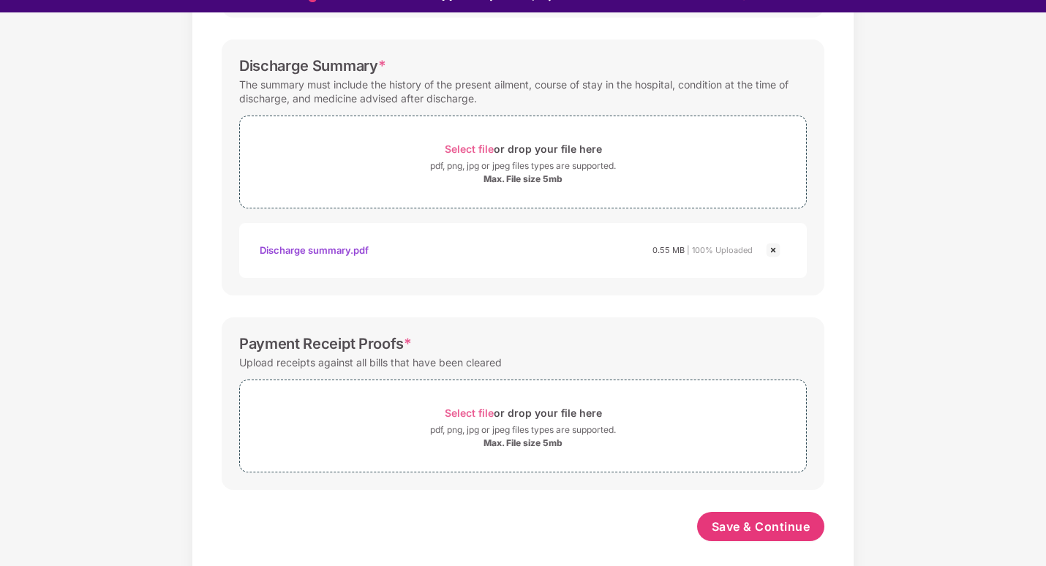
scroll to position [35, 0]
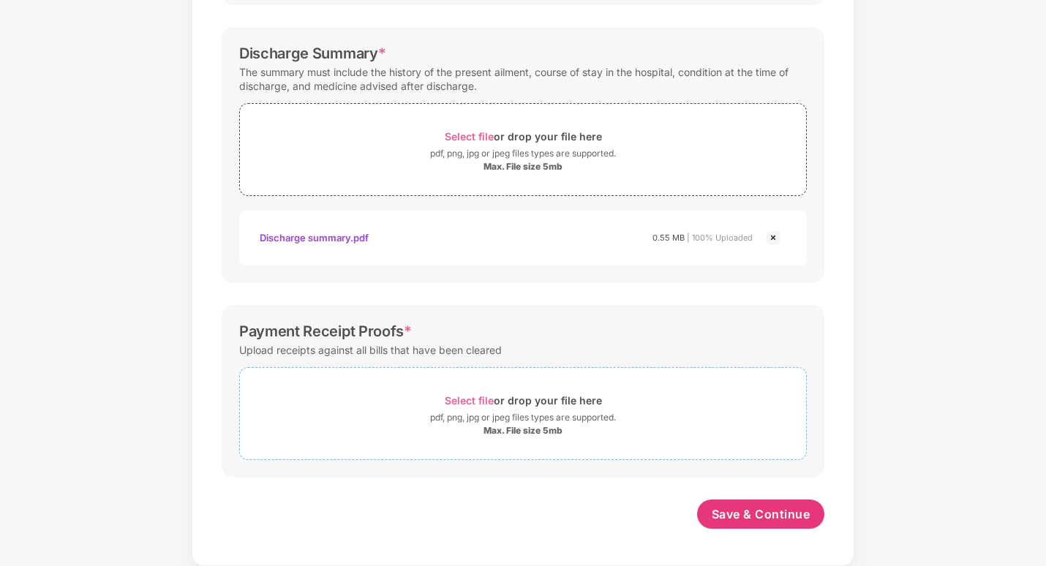
click at [465, 402] on span "Select file" at bounding box center [469, 400] width 49 height 12
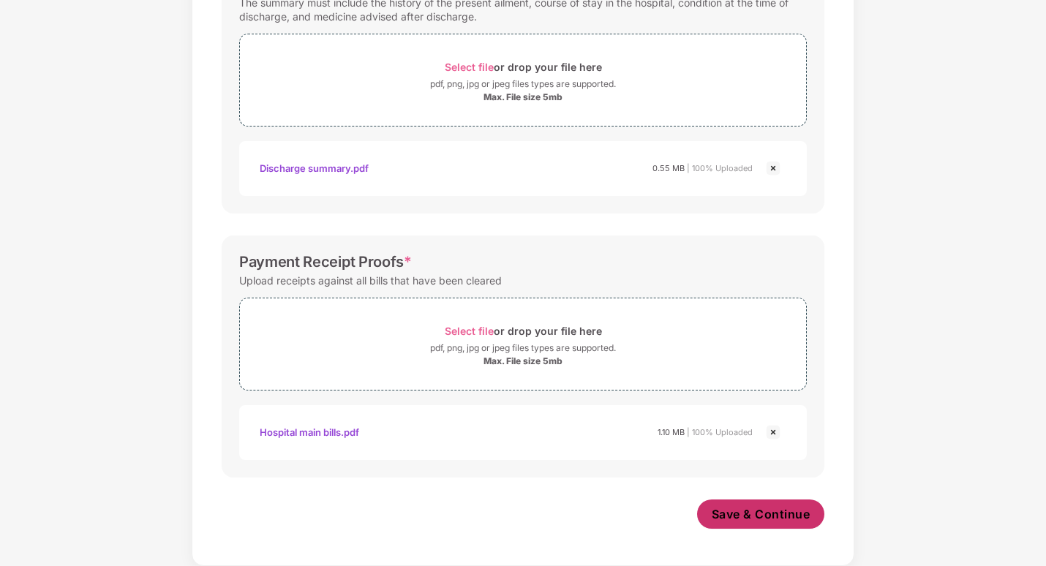
click at [735, 511] on span "Save & Continue" at bounding box center [761, 514] width 99 height 16
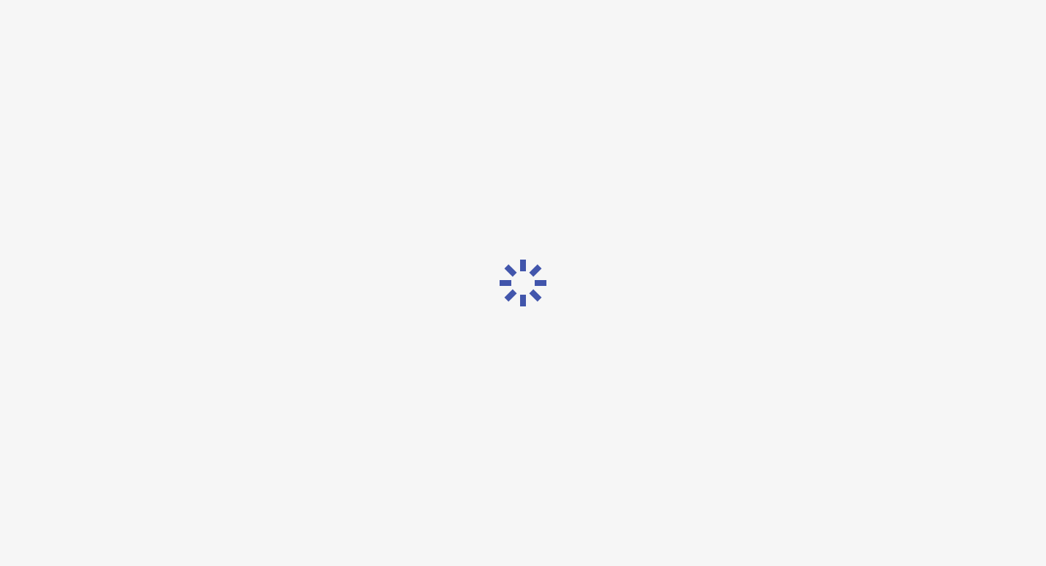
scroll to position [0, 0]
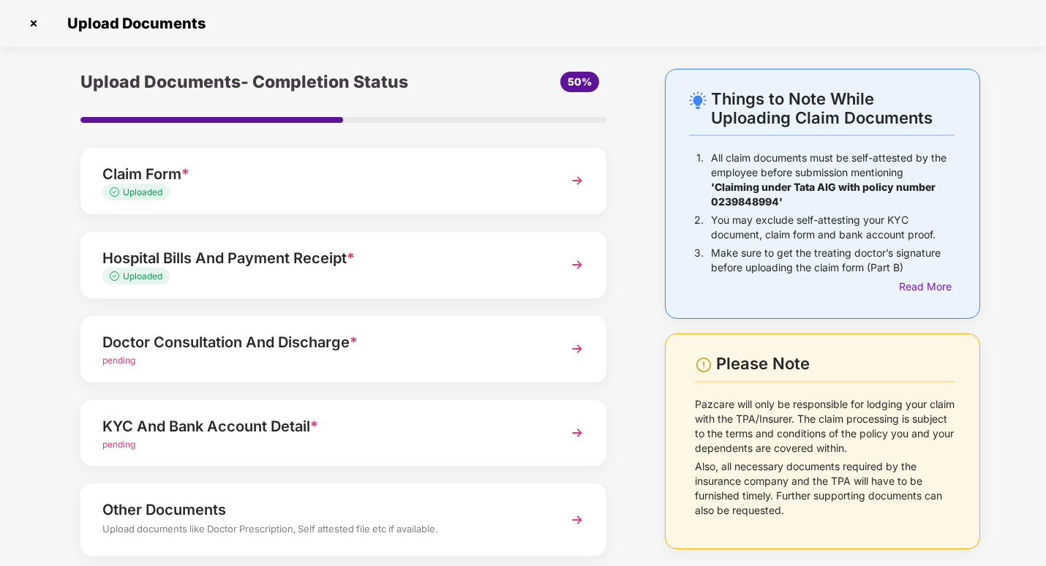
click at [567, 342] on img at bounding box center [577, 349] width 26 height 26
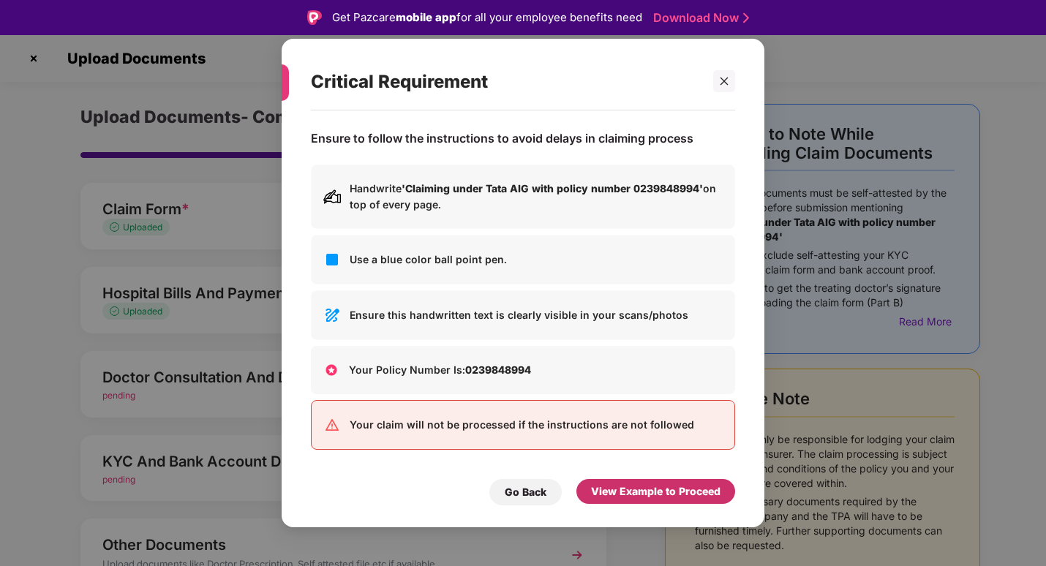
click at [637, 497] on div "View Example to Proceed" at bounding box center [655, 492] width 129 height 16
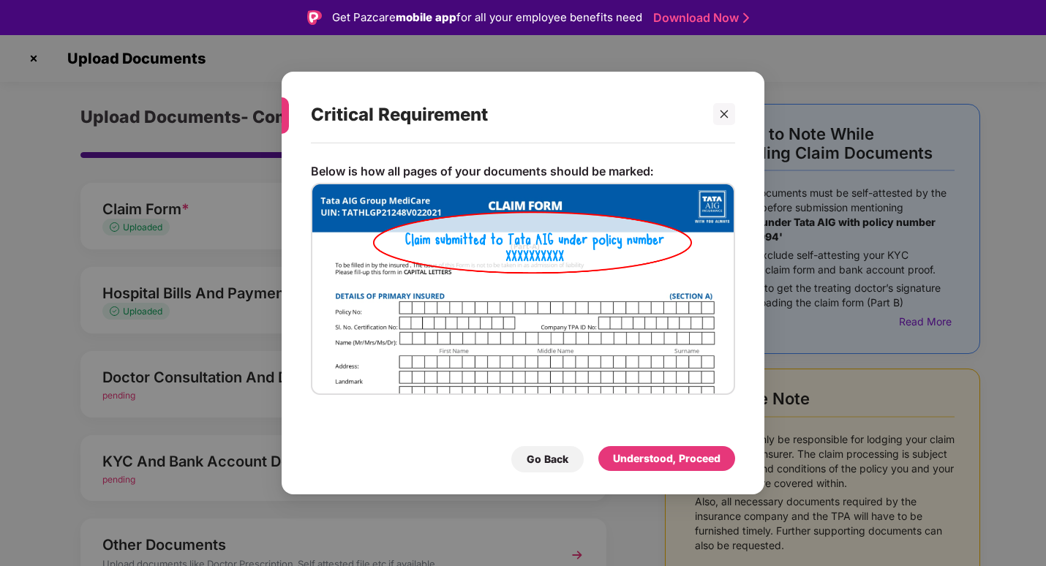
click at [659, 439] on div "Go Back Understood, Proceed" at bounding box center [523, 456] width 424 height 34
click at [658, 456] on div "Understood, Proceed" at bounding box center [667, 459] width 108 height 16
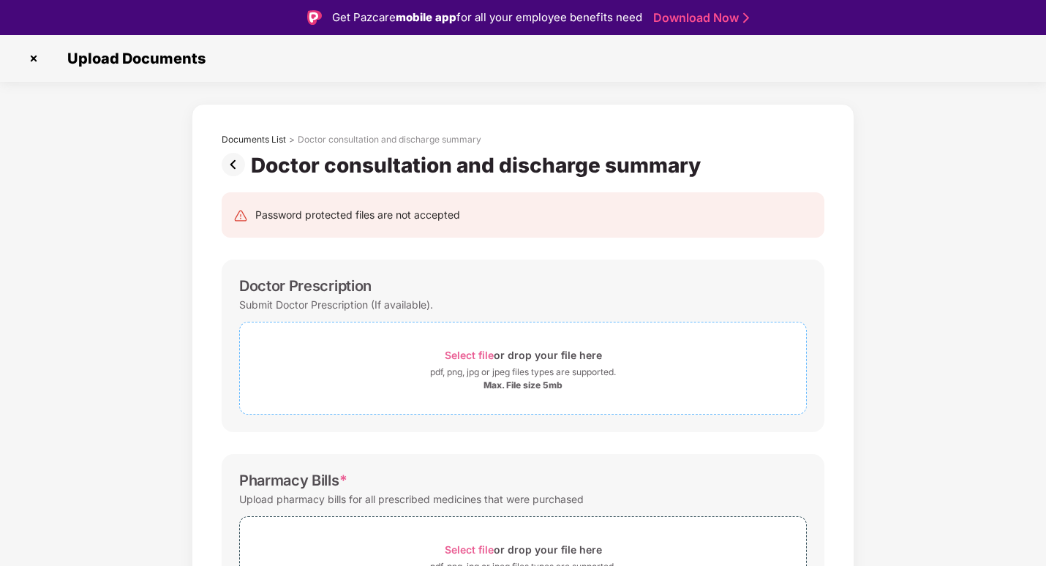
click at [466, 358] on span "Select file" at bounding box center [469, 355] width 49 height 12
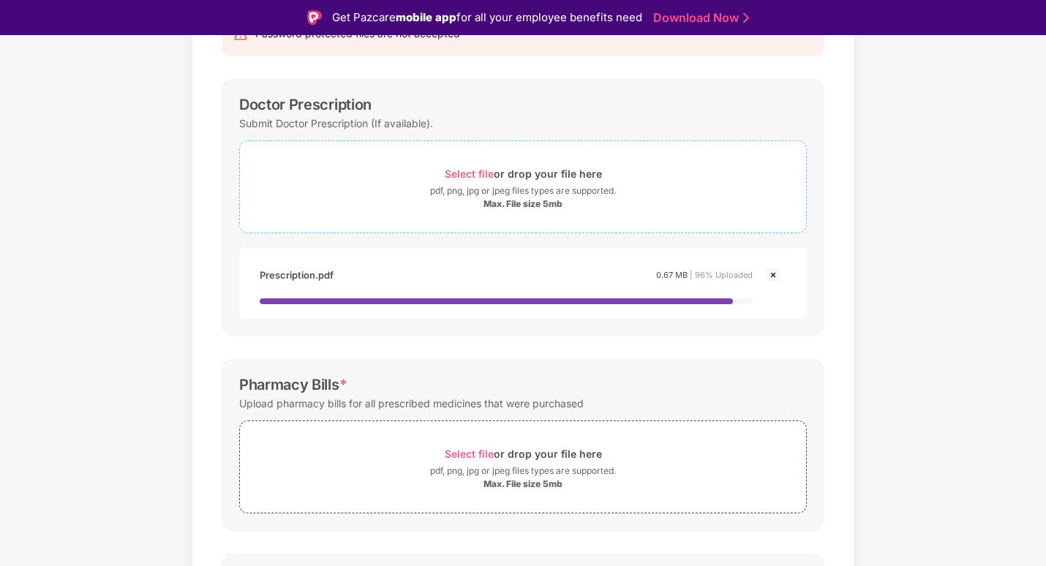
scroll to position [219, 0]
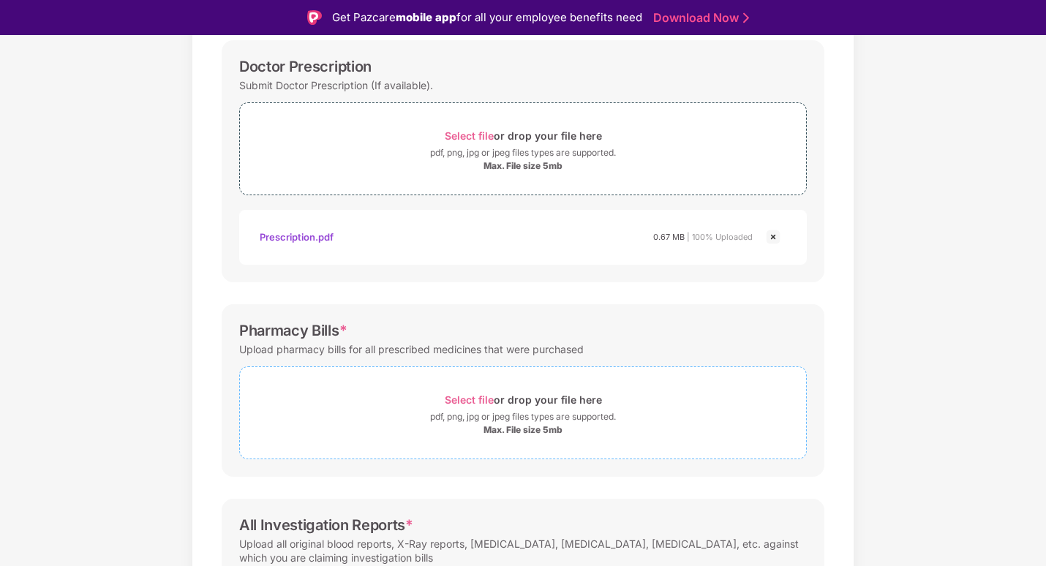
click at [457, 390] on div "Select file or drop your file here" at bounding box center [523, 400] width 157 height 20
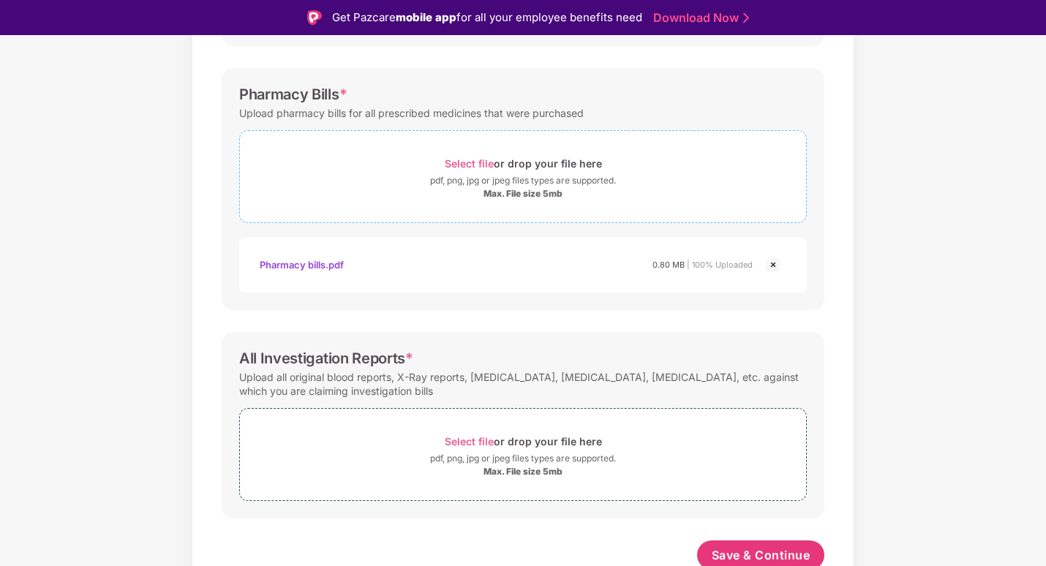
scroll to position [462, 0]
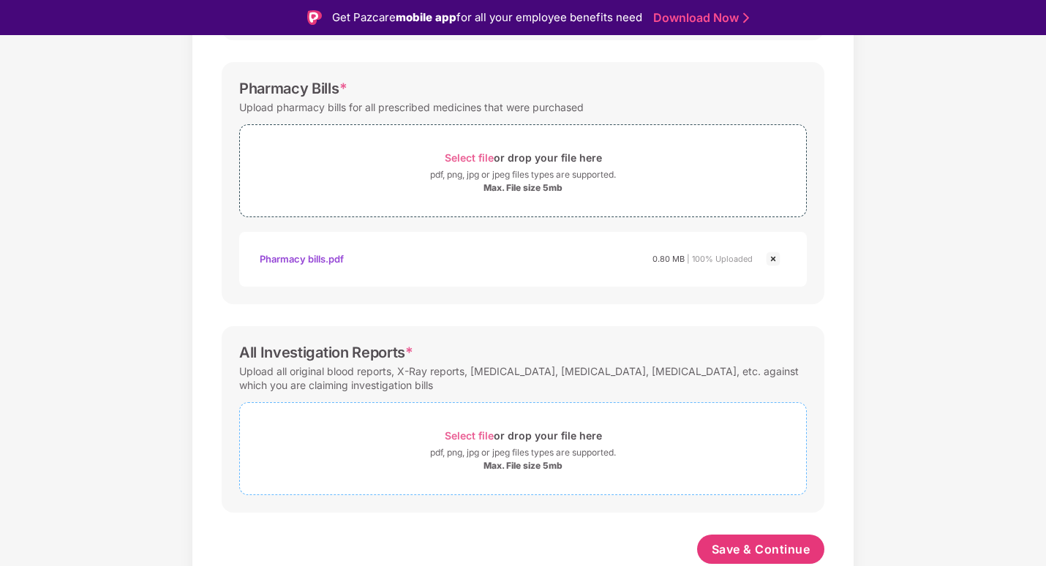
click at [474, 439] on span "Select file" at bounding box center [469, 435] width 49 height 12
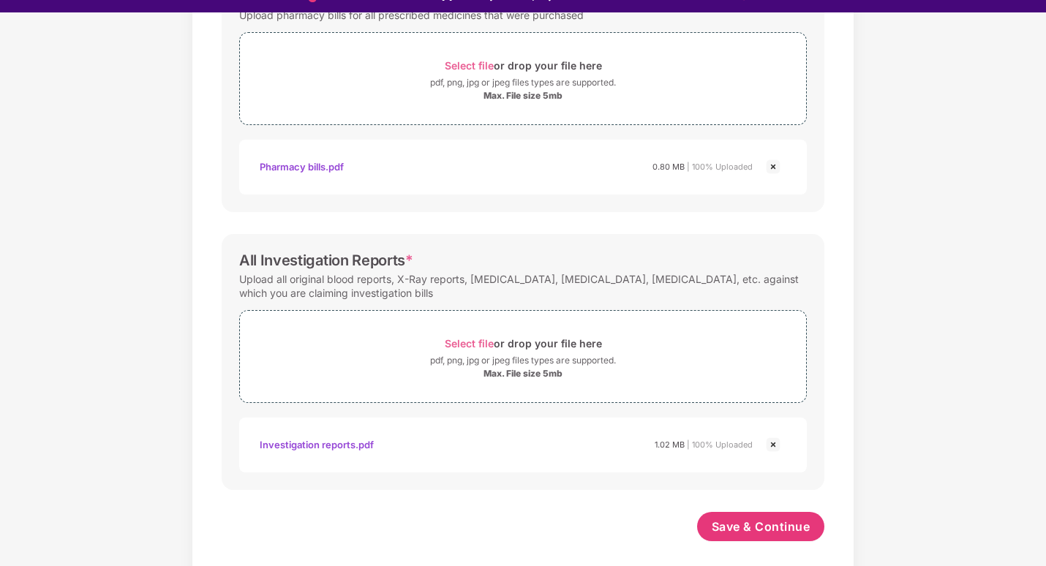
scroll to position [35, 0]
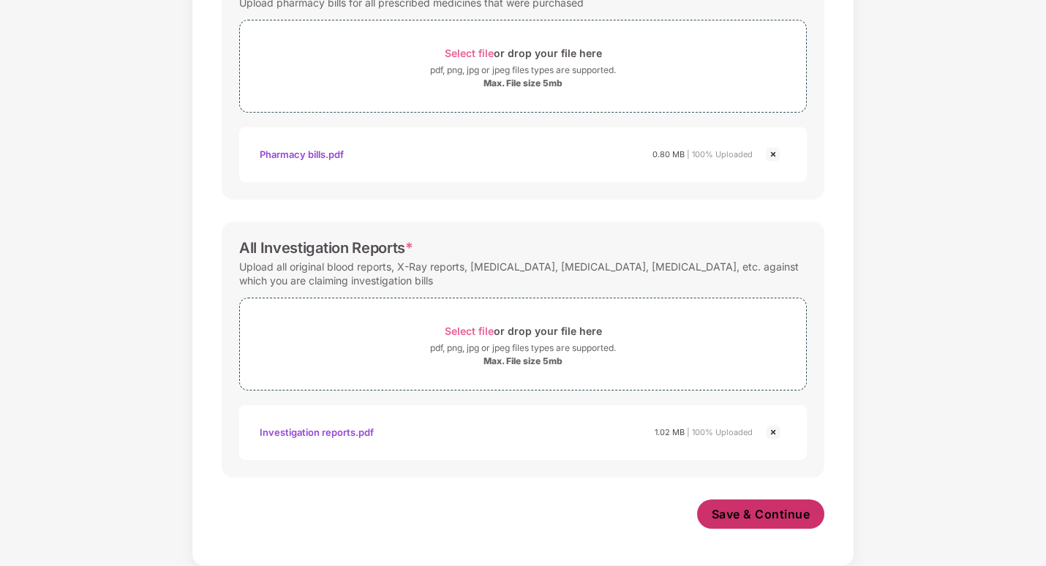
click at [777, 521] on span "Save & Continue" at bounding box center [761, 514] width 99 height 16
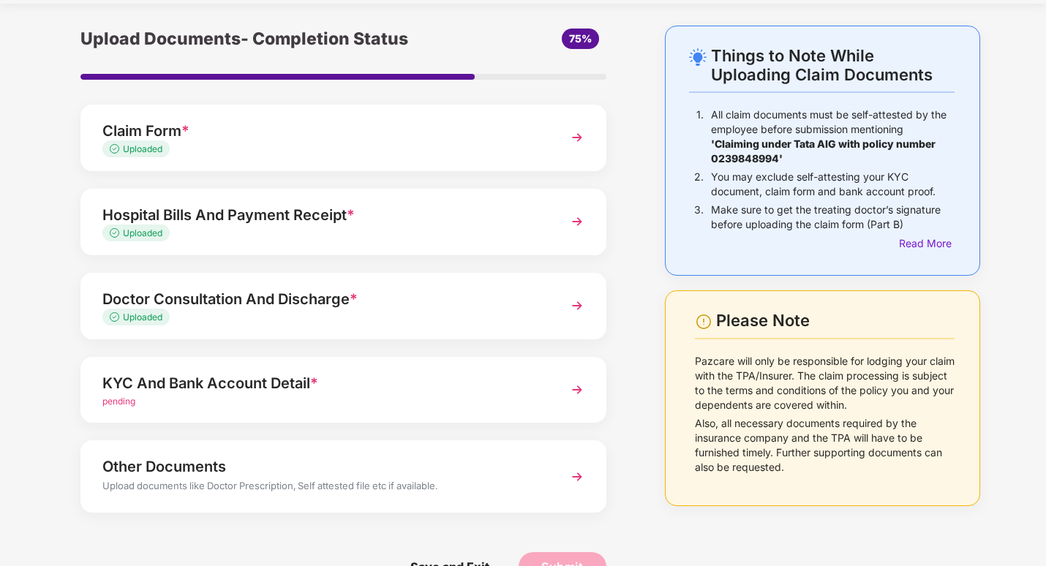
scroll to position [80, 0]
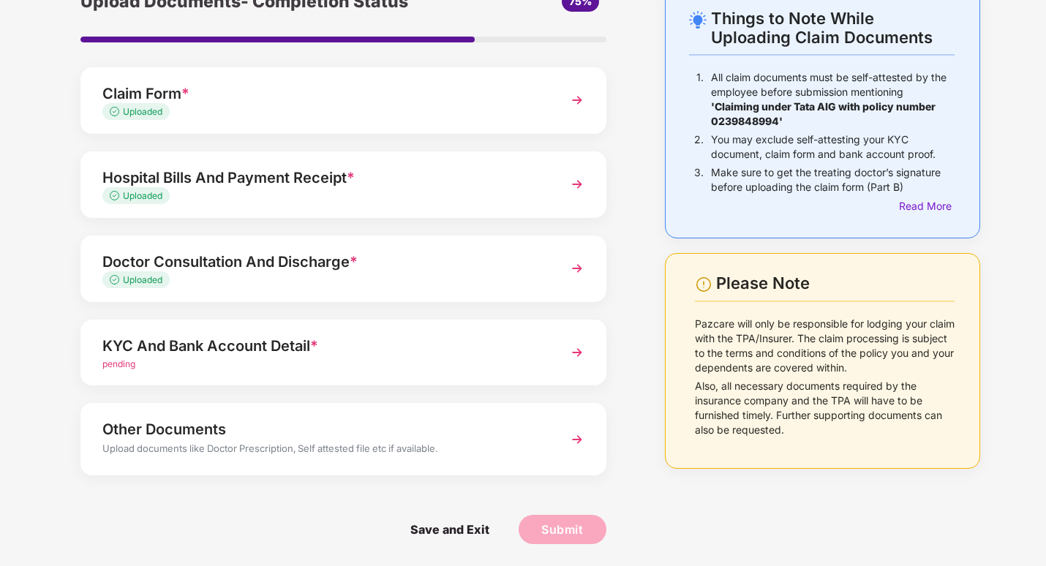
click at [579, 352] on img at bounding box center [577, 352] width 26 height 26
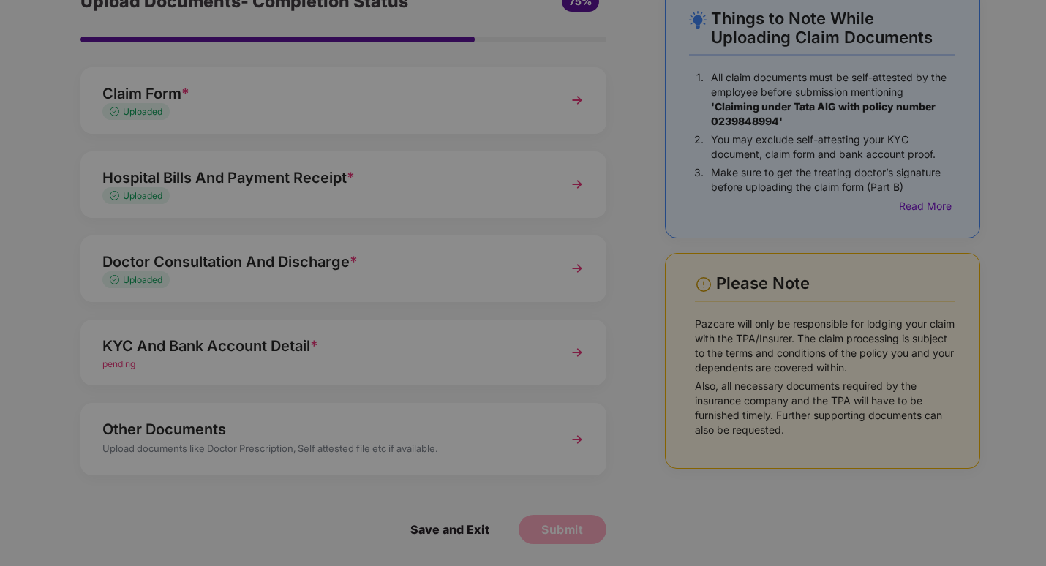
scroll to position [0, 0]
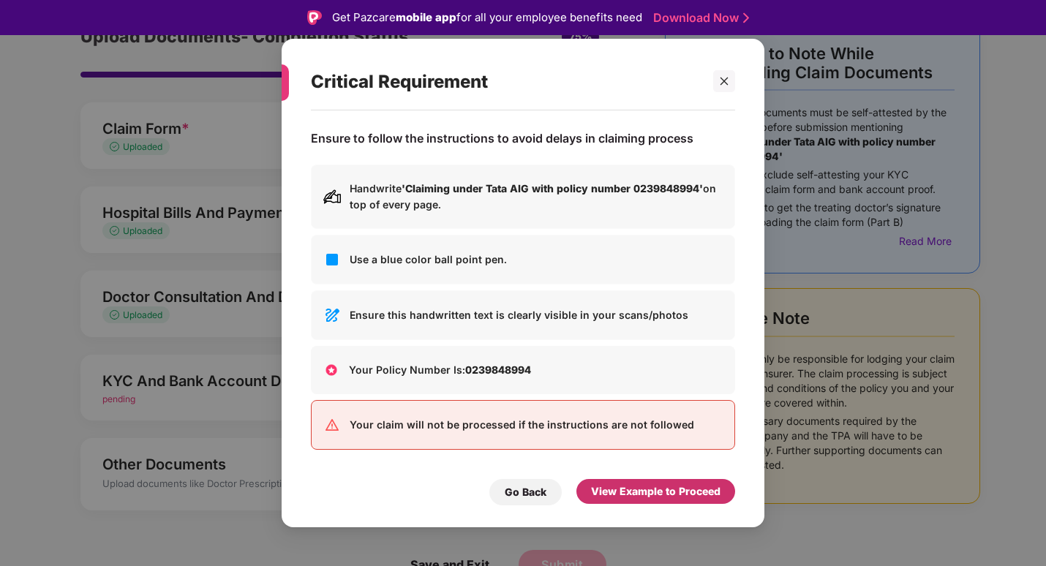
click at [622, 481] on div "View Example to Proceed" at bounding box center [656, 491] width 159 height 25
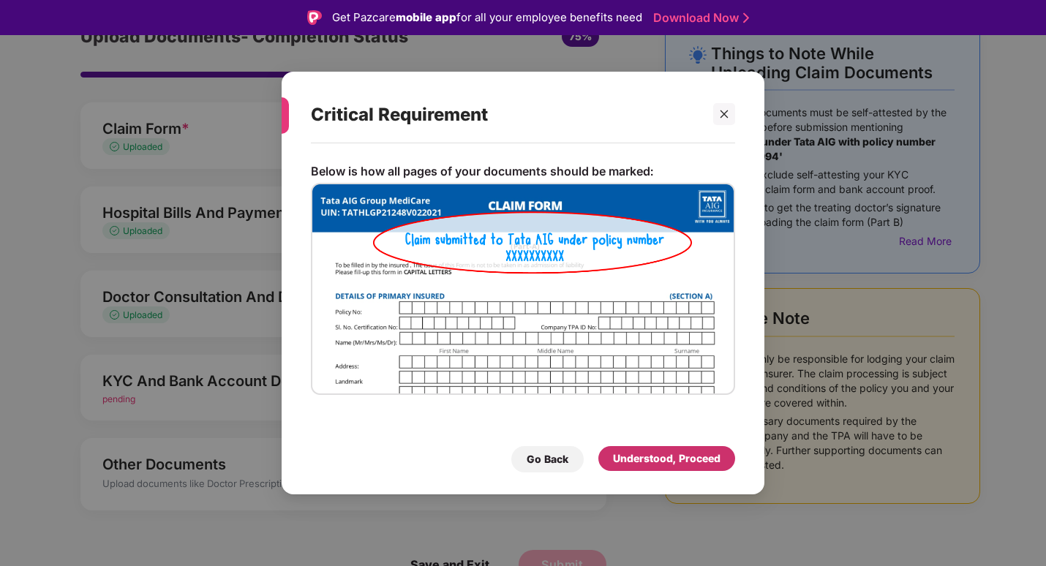
click at [647, 463] on div "Understood, Proceed" at bounding box center [667, 459] width 108 height 16
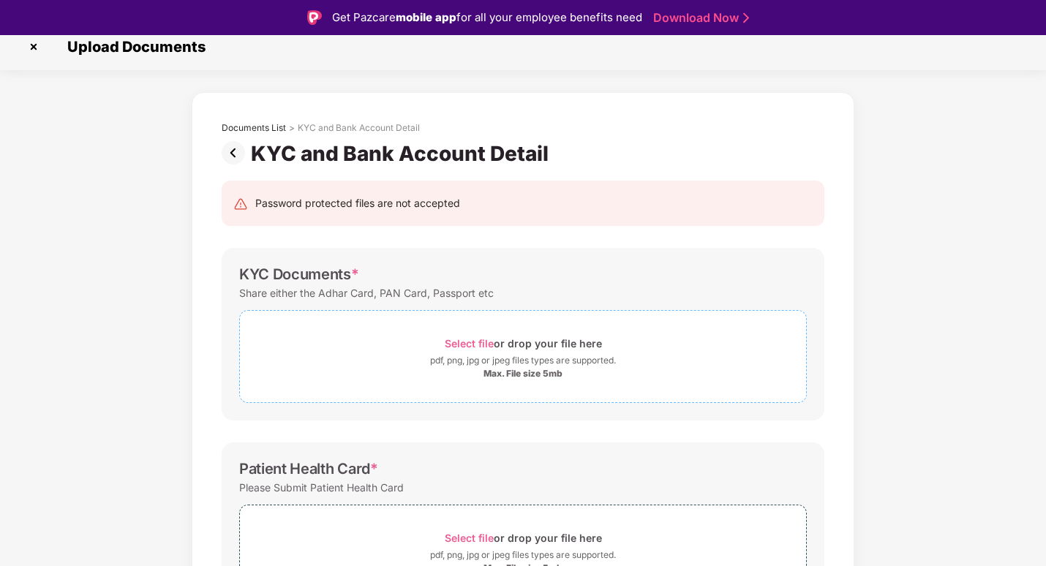
click at [454, 339] on span "Select file" at bounding box center [469, 343] width 49 height 12
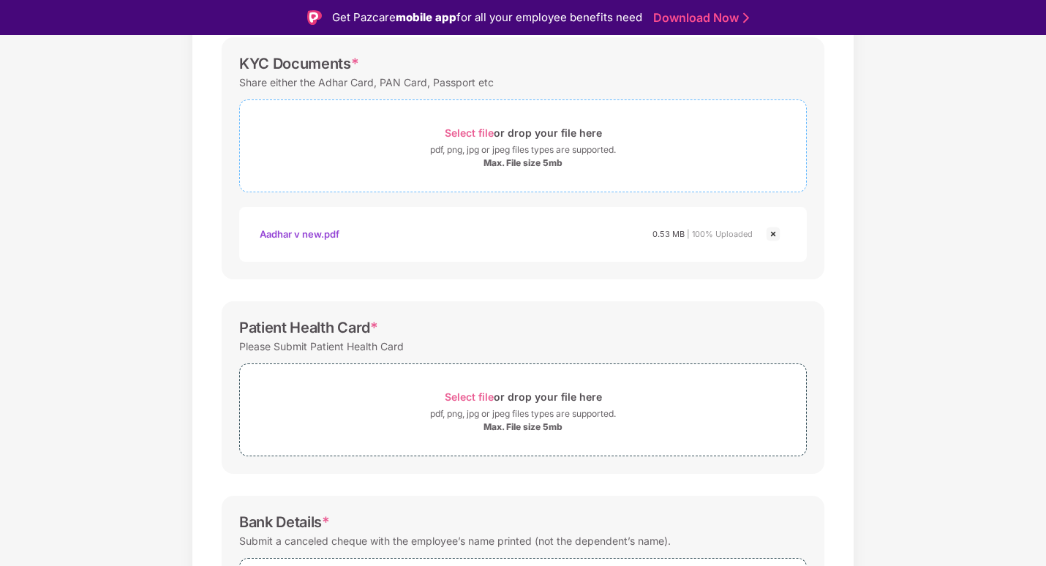
scroll to position [231, 0]
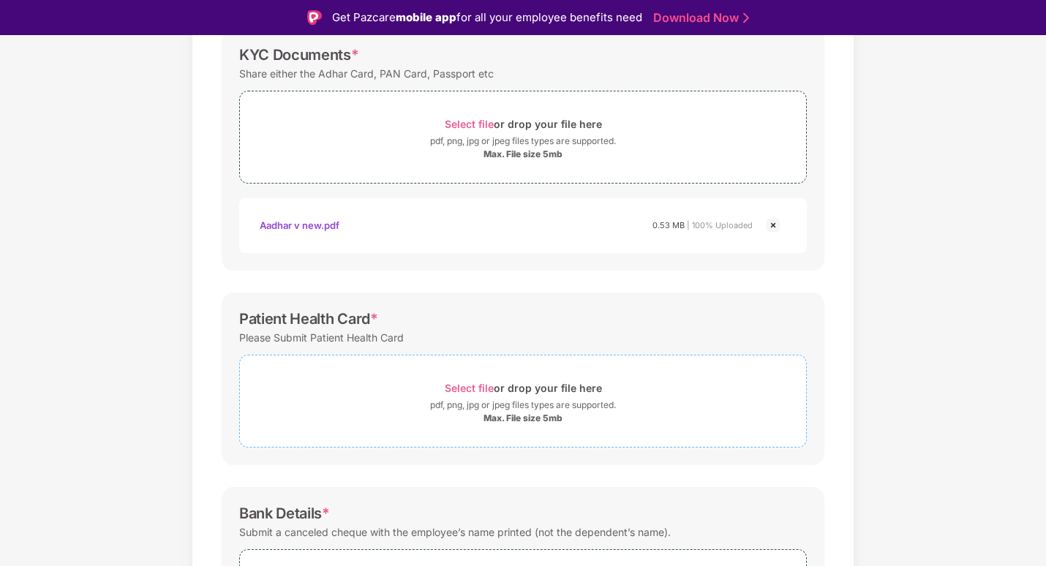
click at [470, 388] on span "Select file" at bounding box center [469, 388] width 49 height 12
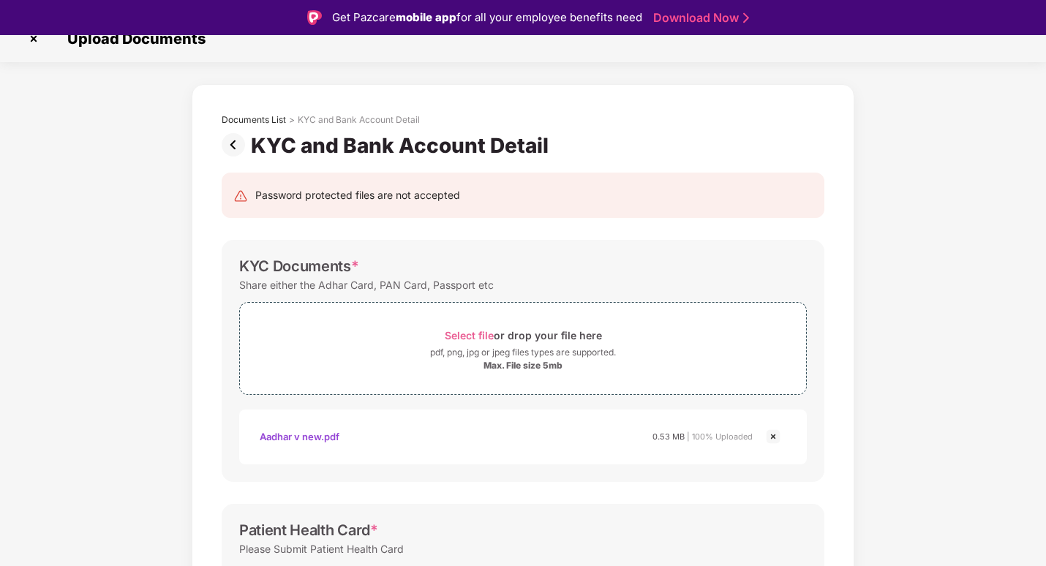
scroll to position [12, 0]
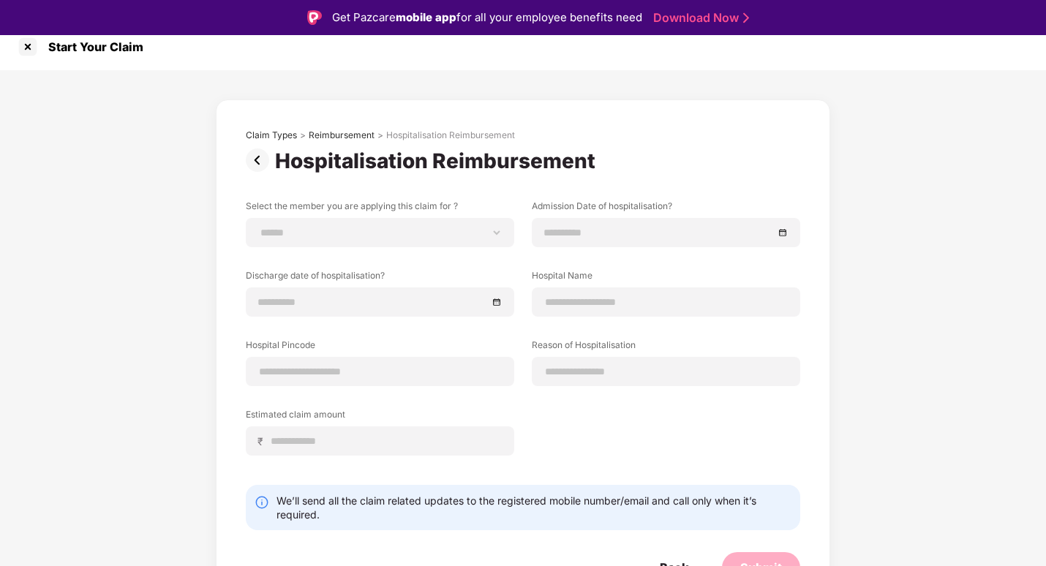
scroll to position [35, 0]
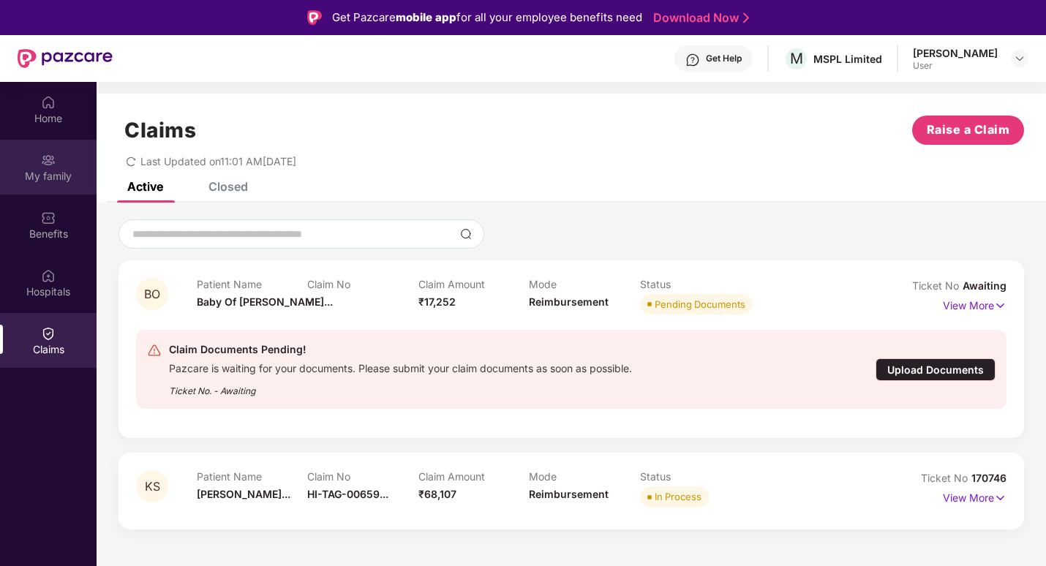
click at [53, 169] on div "My family" at bounding box center [48, 176] width 97 height 15
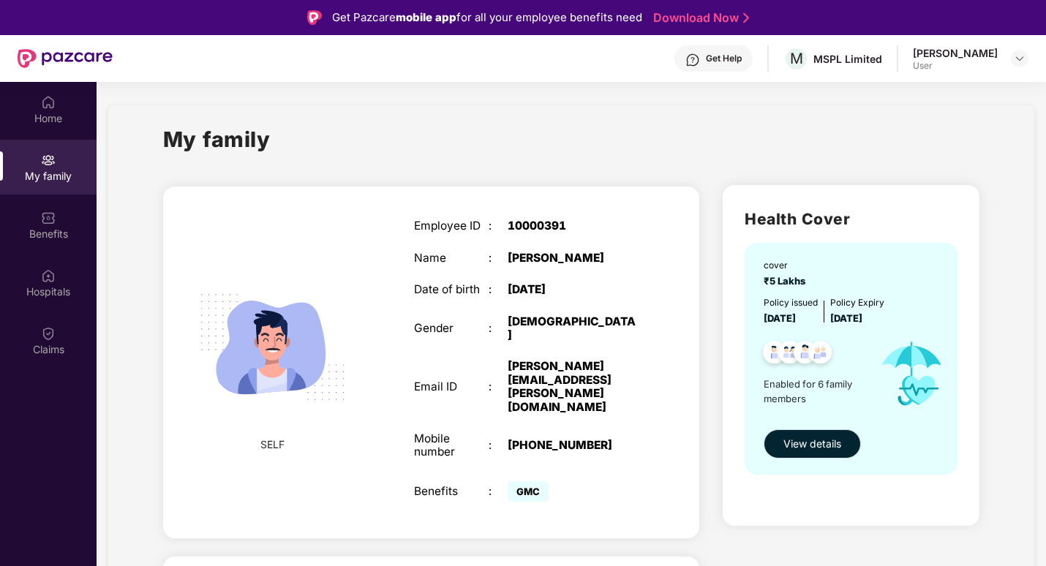
click at [816, 439] on span "View details" at bounding box center [813, 444] width 58 height 16
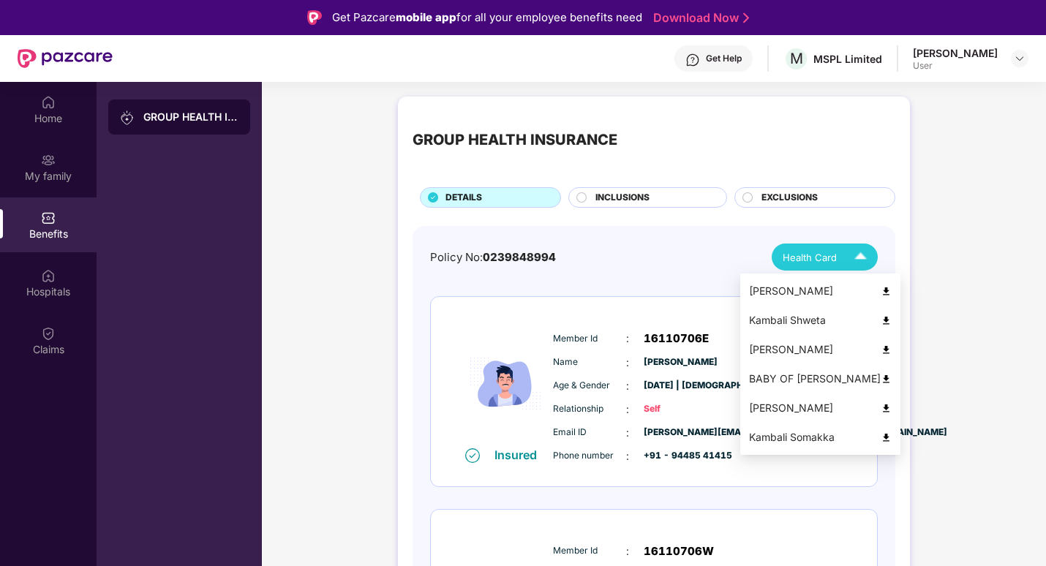
click at [892, 377] on img at bounding box center [886, 379] width 11 height 11
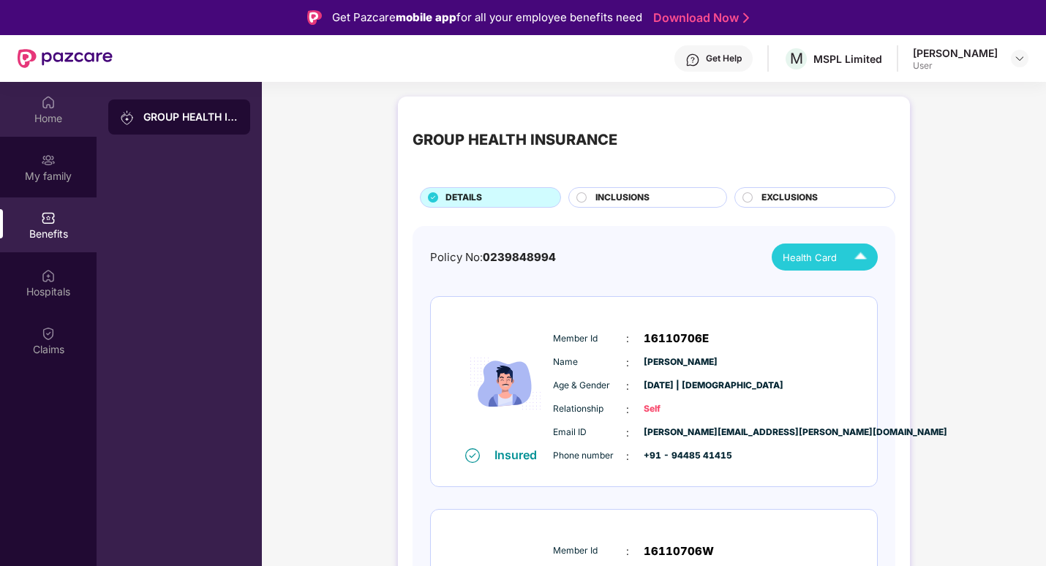
click at [44, 113] on div "Home" at bounding box center [48, 118] width 97 height 15
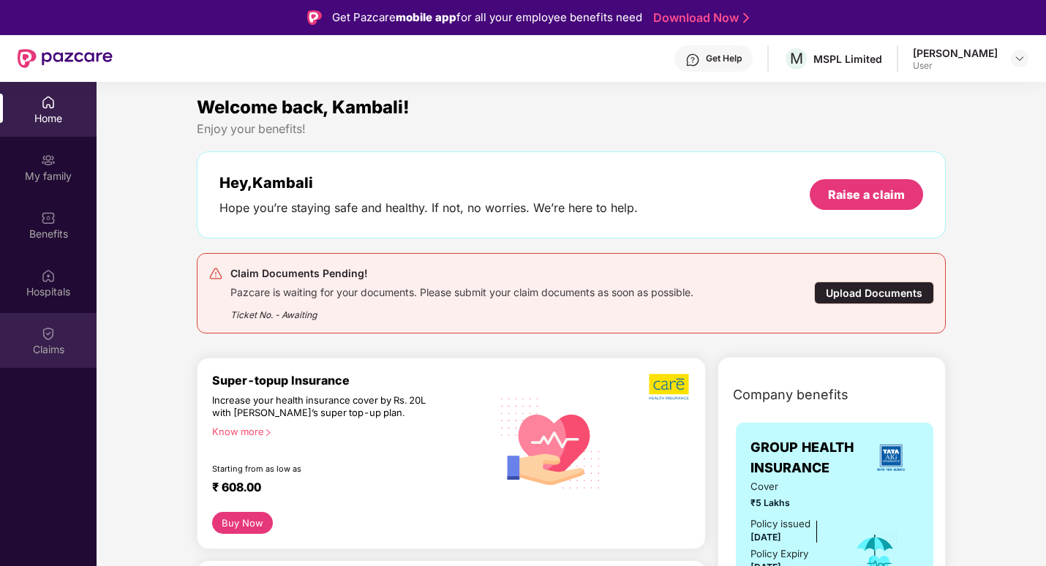
click at [57, 349] on div "Claims" at bounding box center [48, 349] width 97 height 15
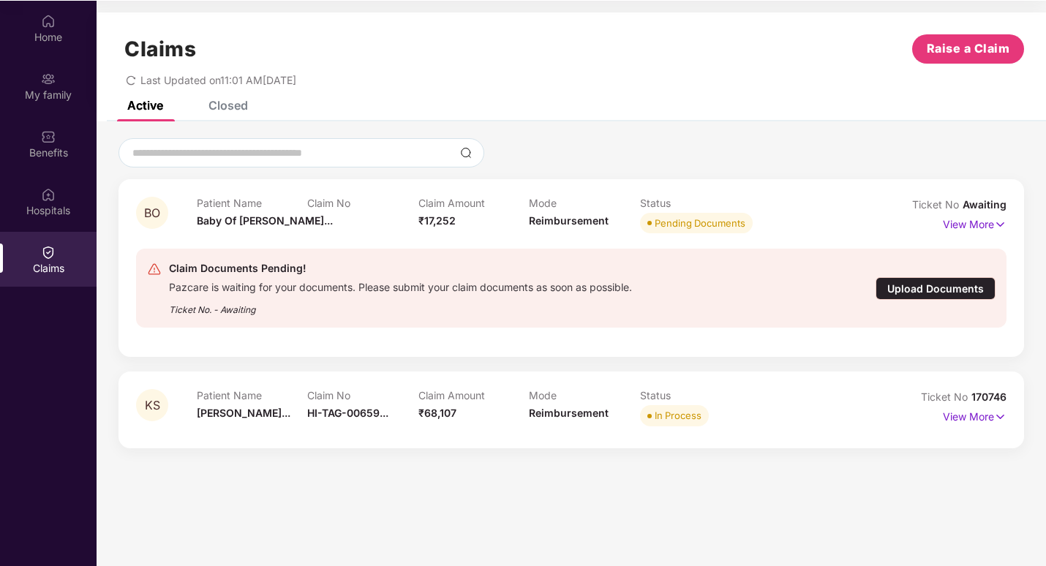
scroll to position [82, 0]
click at [944, 288] on div "Upload Documents" at bounding box center [936, 288] width 120 height 23
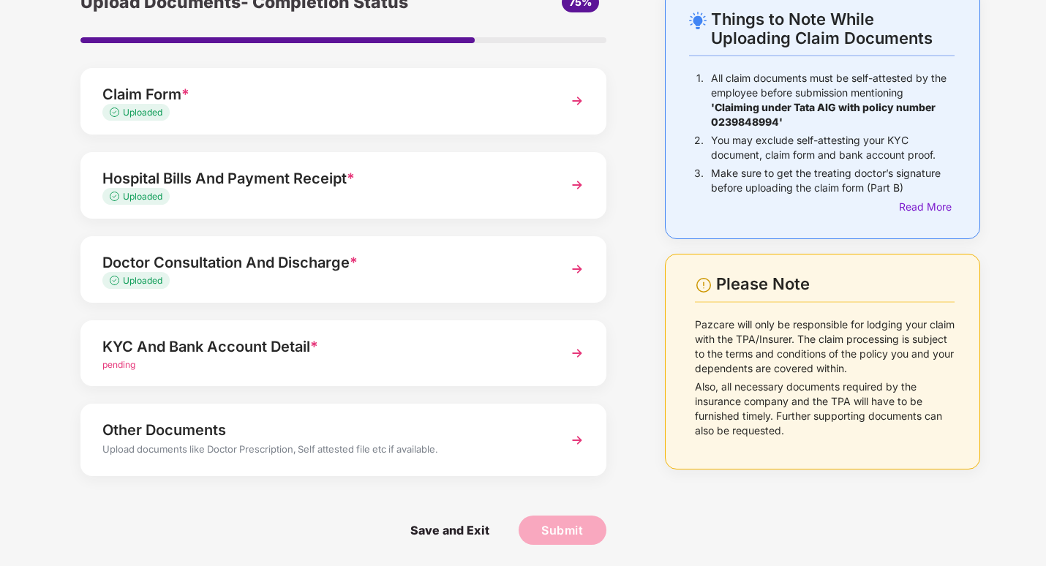
scroll to position [80, 0]
click at [574, 363] on img at bounding box center [577, 352] width 26 height 26
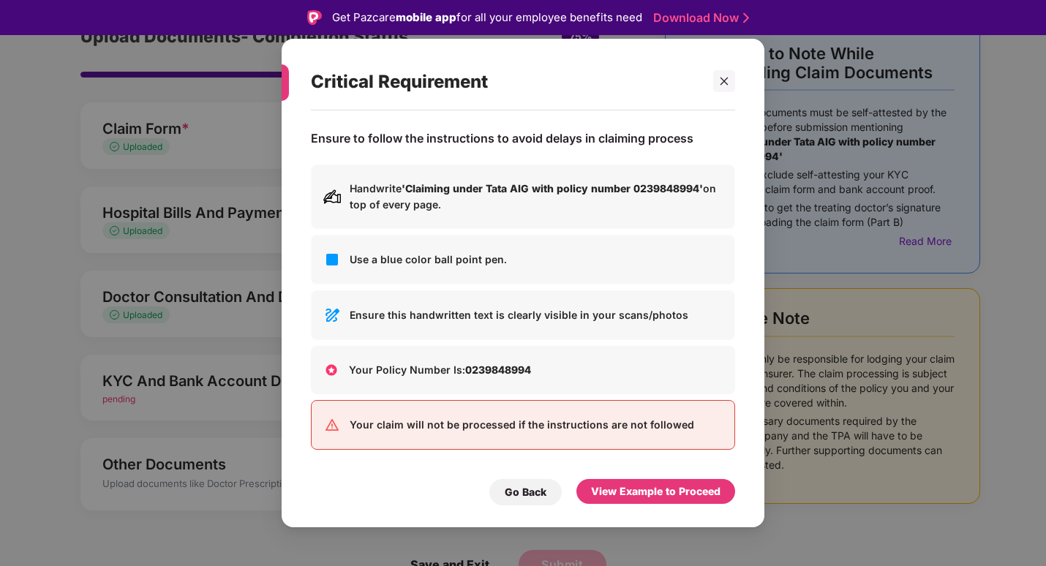
click at [653, 499] on div "View Example to Proceed" at bounding box center [655, 492] width 129 height 16
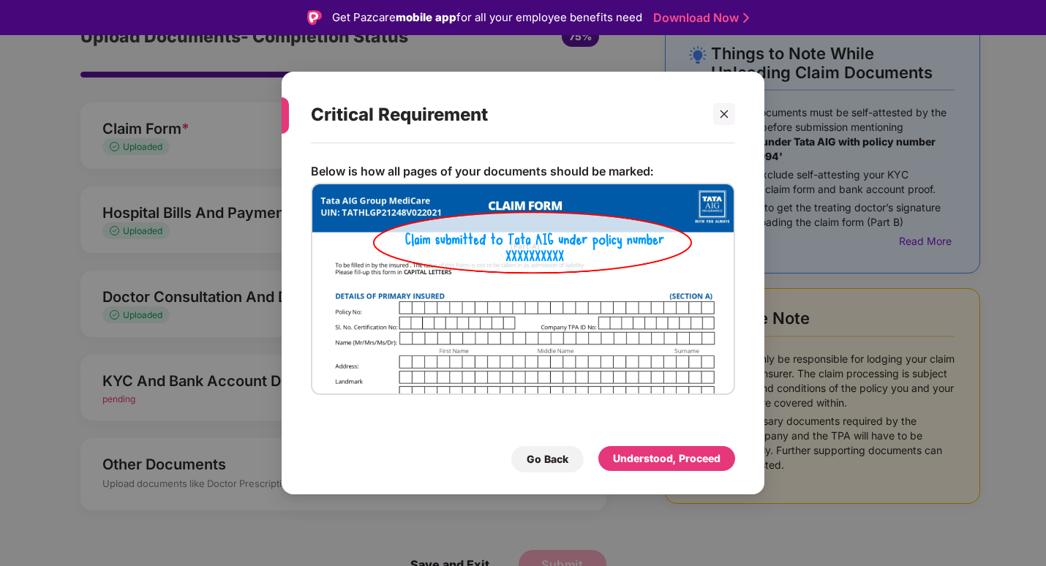
click at [685, 460] on div "Understood, Proceed" at bounding box center [667, 459] width 108 height 16
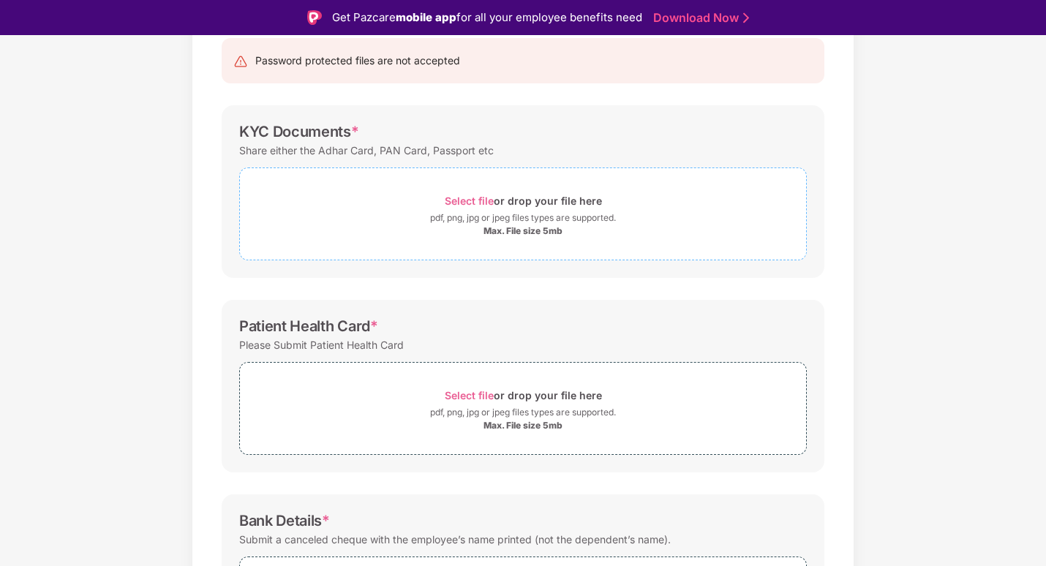
scroll to position [158, 0]
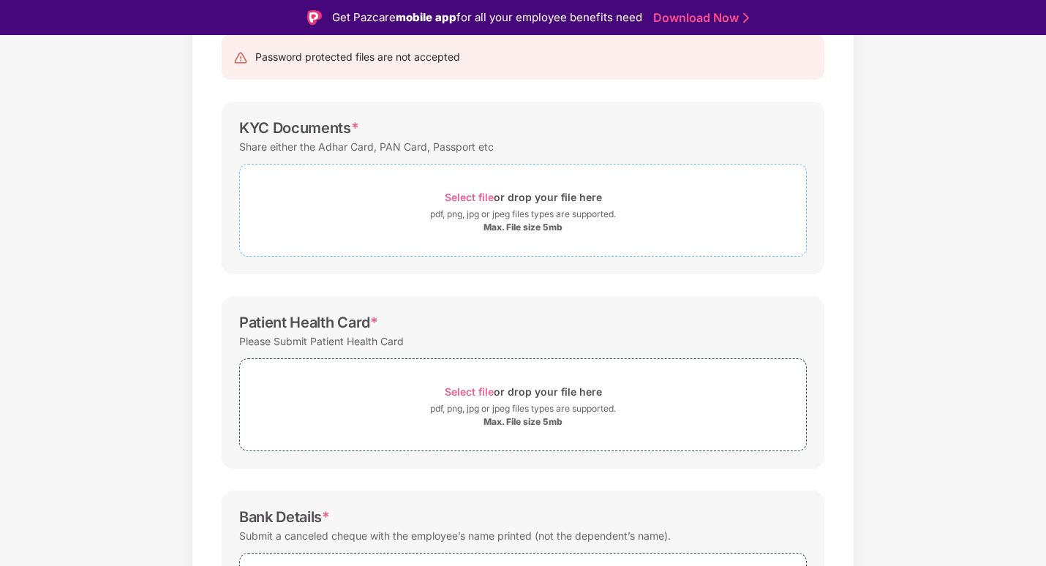
click at [476, 194] on span "Select file" at bounding box center [469, 197] width 49 height 12
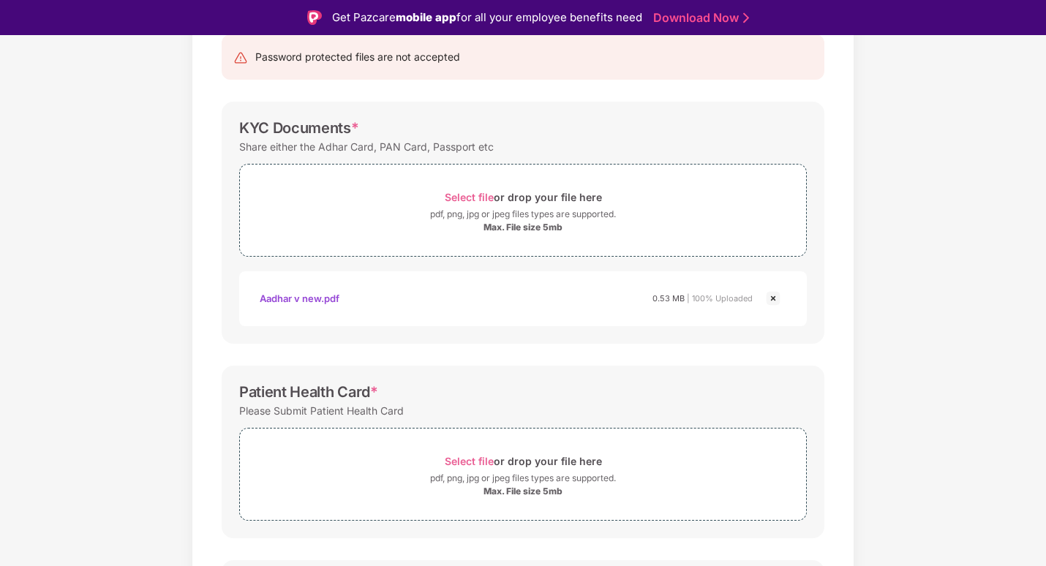
scroll to position [231, 0]
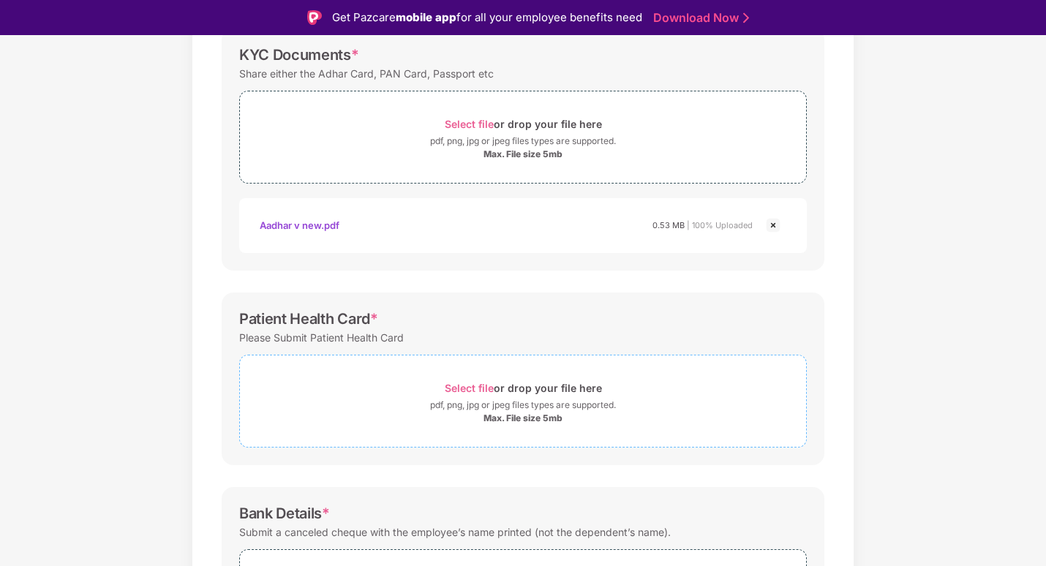
click at [476, 389] on span "Select file" at bounding box center [469, 388] width 49 height 12
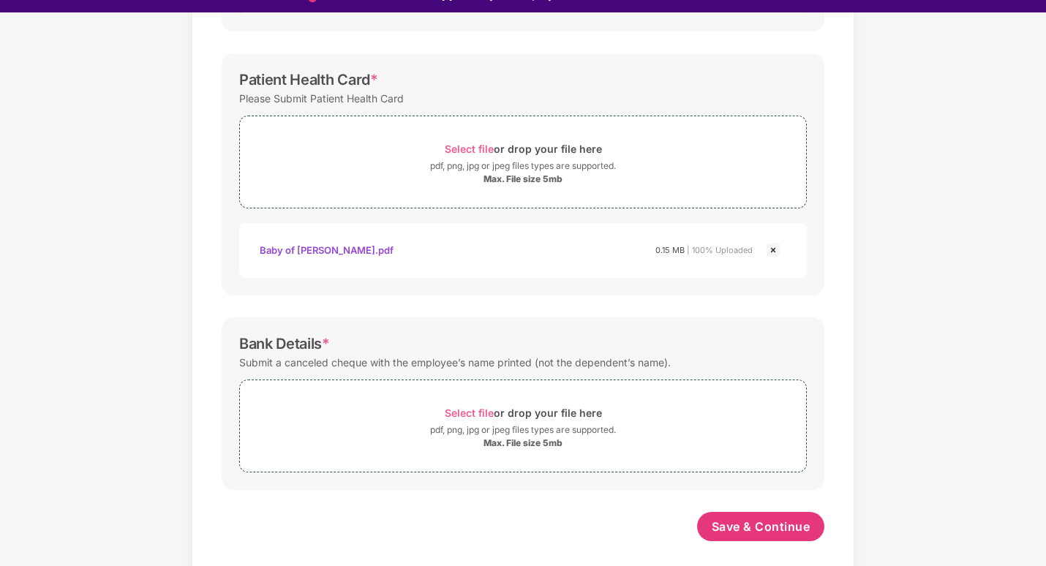
scroll to position [35, 0]
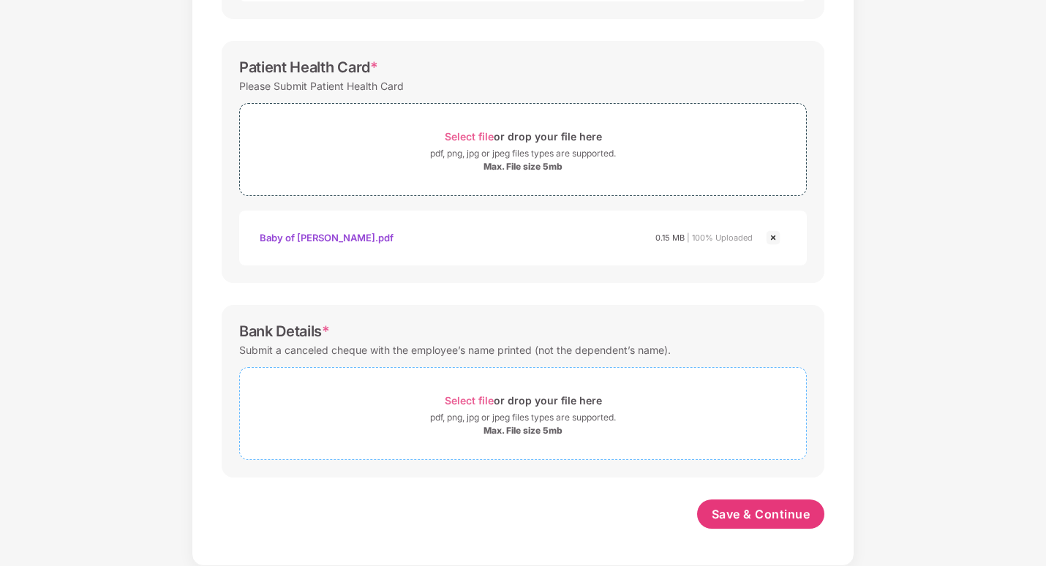
click at [468, 400] on span "Select file" at bounding box center [469, 400] width 49 height 12
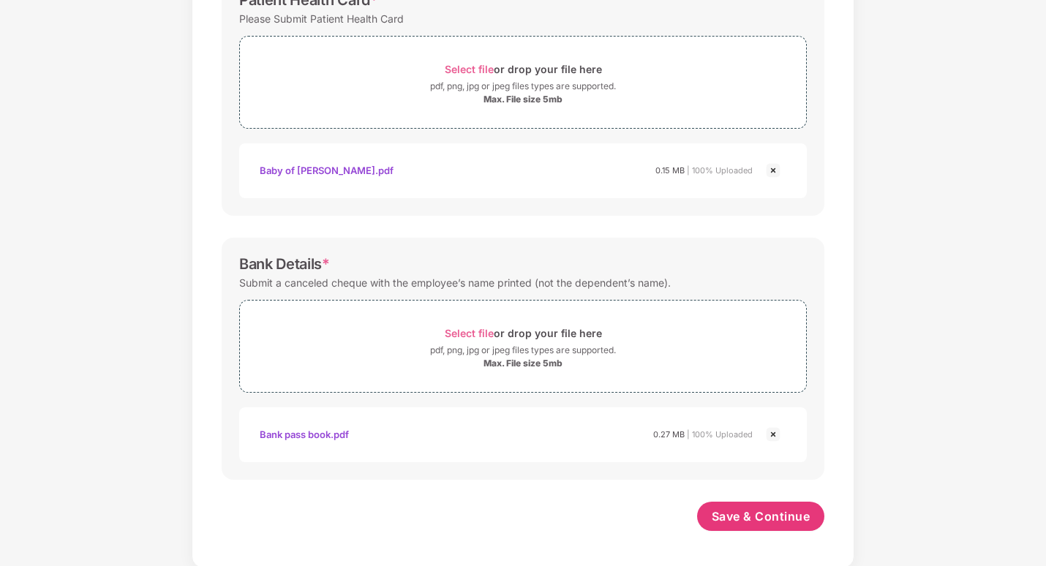
scroll to position [517, 0]
click at [750, 524] on button "Save & Continue" at bounding box center [761, 514] width 128 height 29
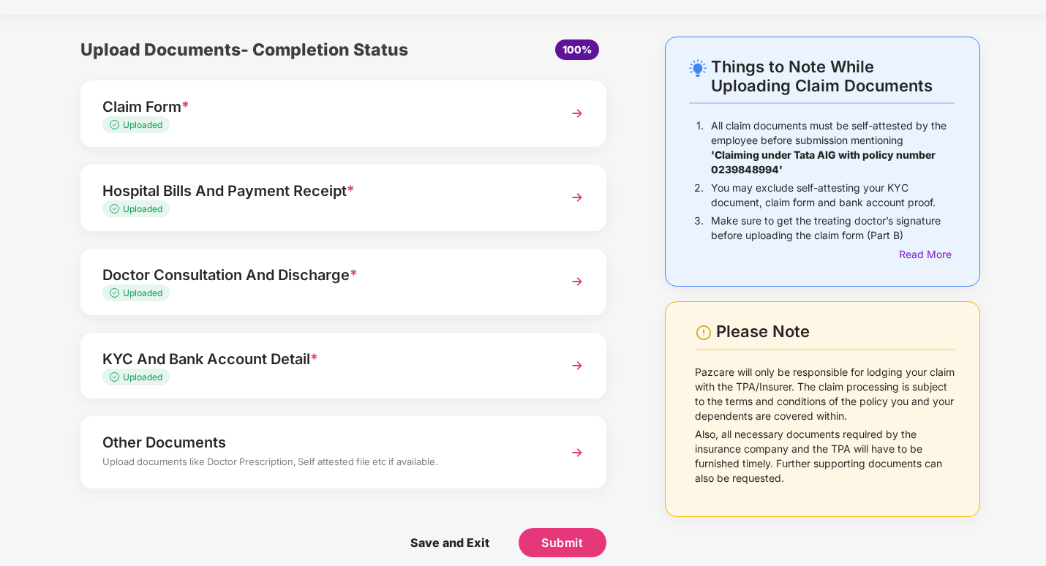
scroll to position [45, 0]
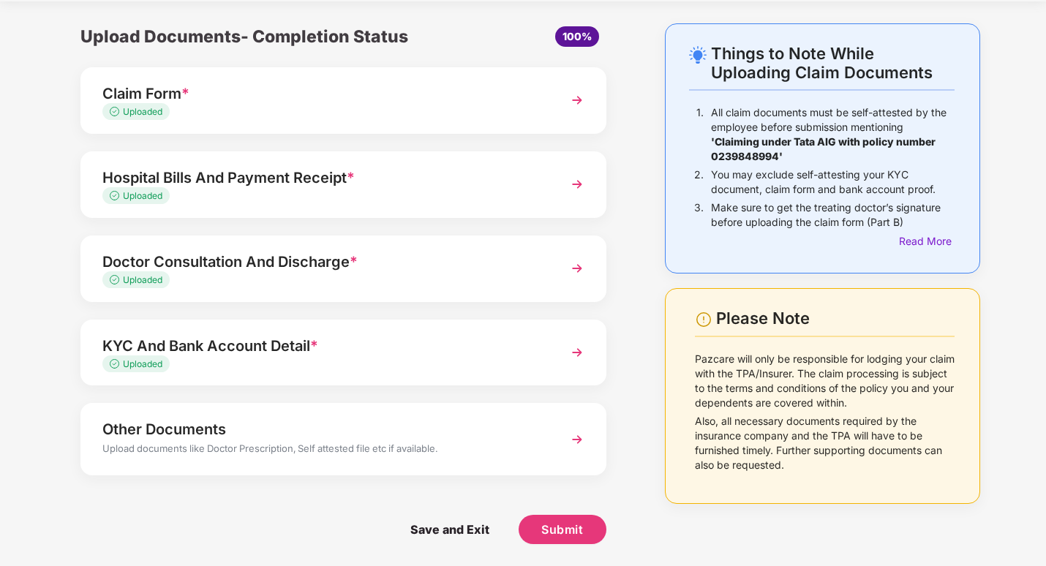
click at [565, 441] on img at bounding box center [577, 440] width 26 height 26
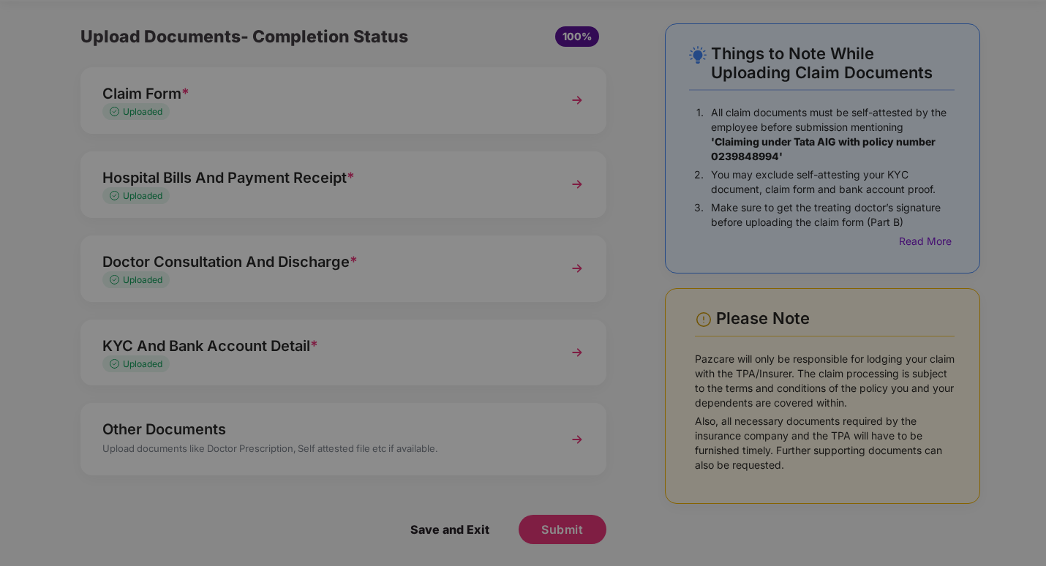
scroll to position [0, 0]
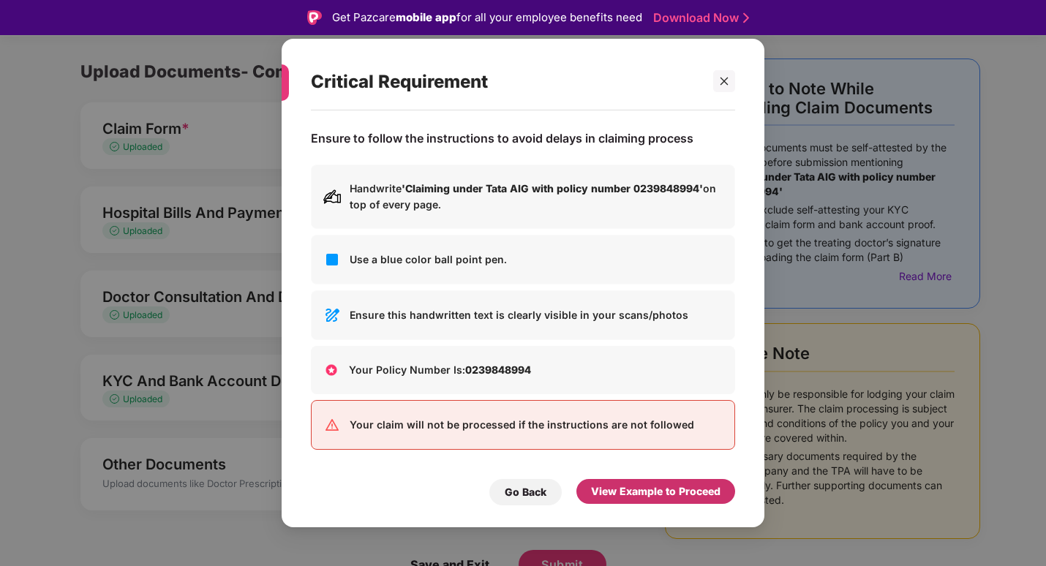
click at [673, 503] on div "View Example to Proceed" at bounding box center [656, 491] width 159 height 25
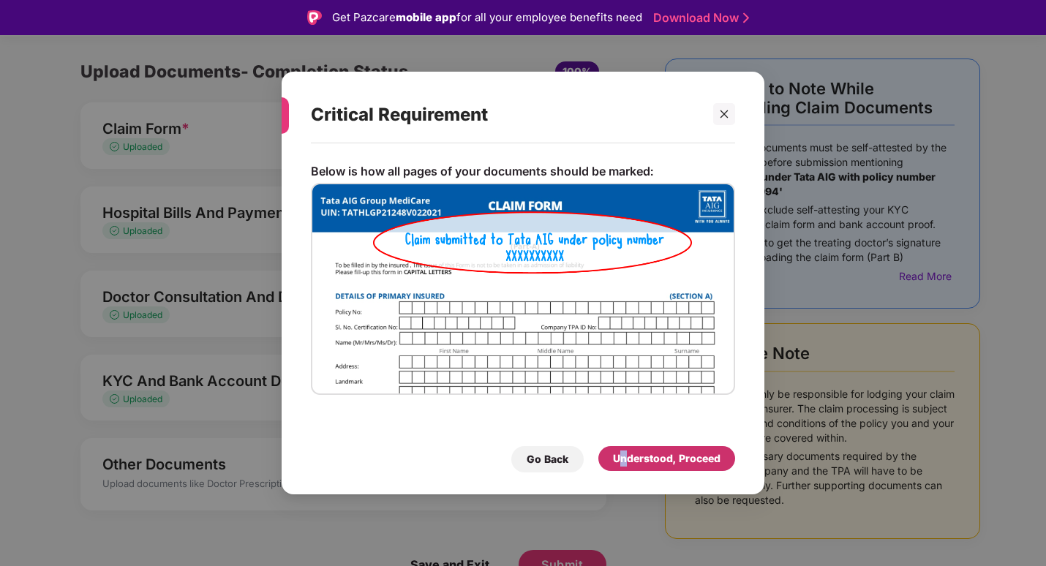
click at [624, 448] on div "Understood, Proceed" at bounding box center [666, 458] width 137 height 25
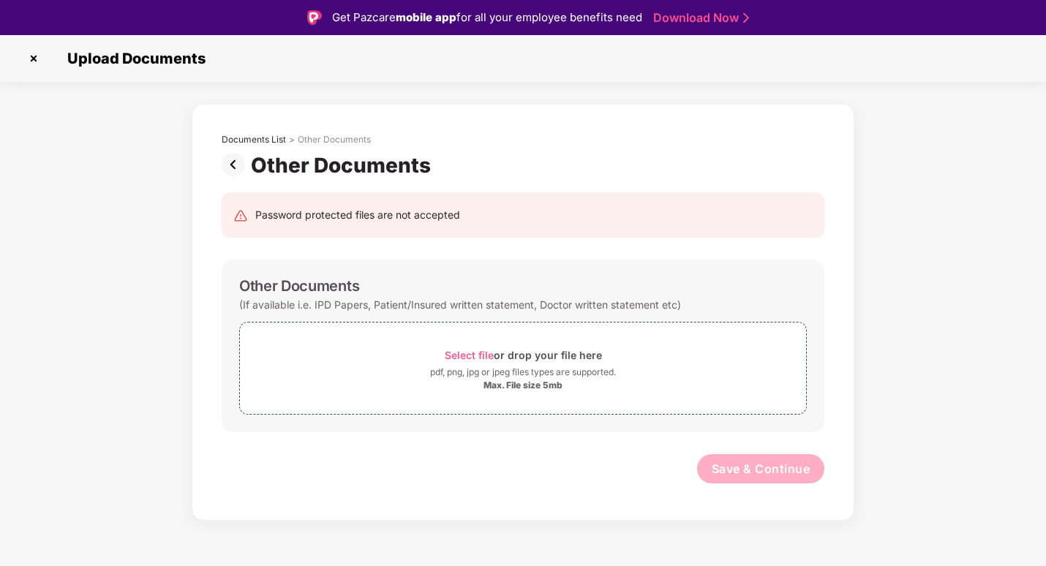
click at [35, 55] on img at bounding box center [33, 58] width 23 height 23
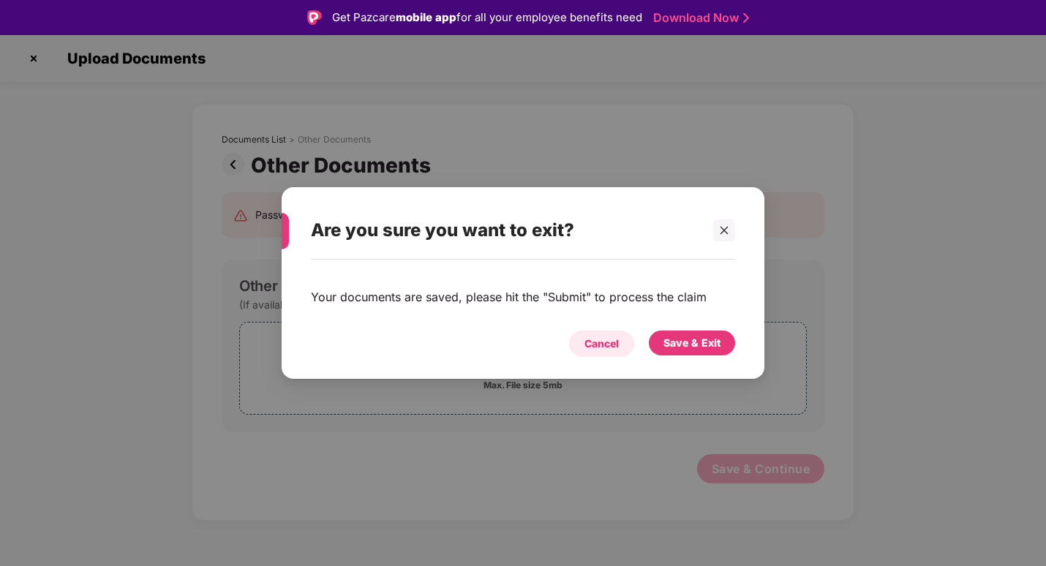
click at [615, 346] on div "Cancel" at bounding box center [602, 344] width 34 height 16
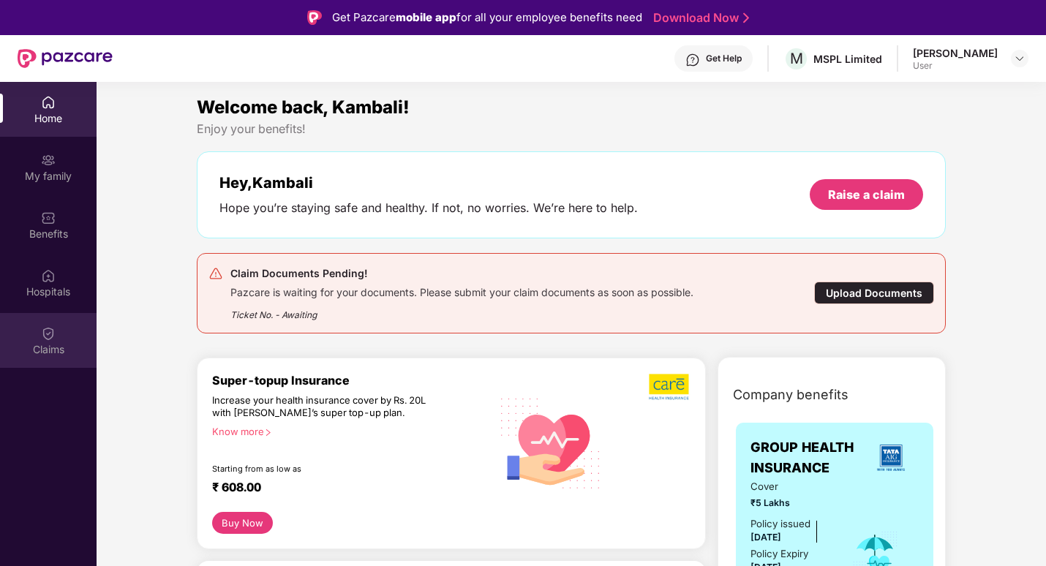
click at [50, 337] on img at bounding box center [48, 333] width 15 height 15
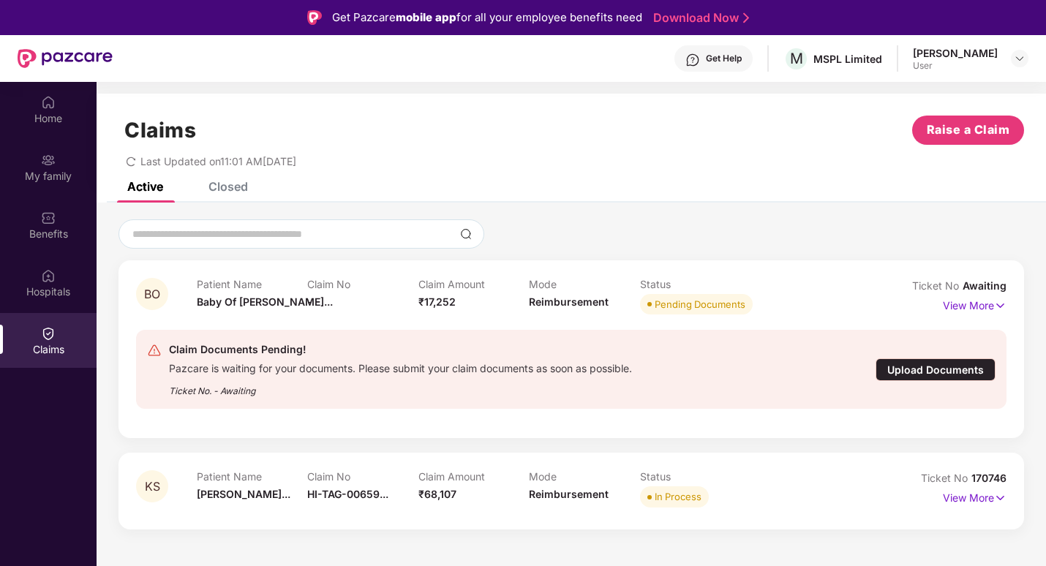
scroll to position [82, 0]
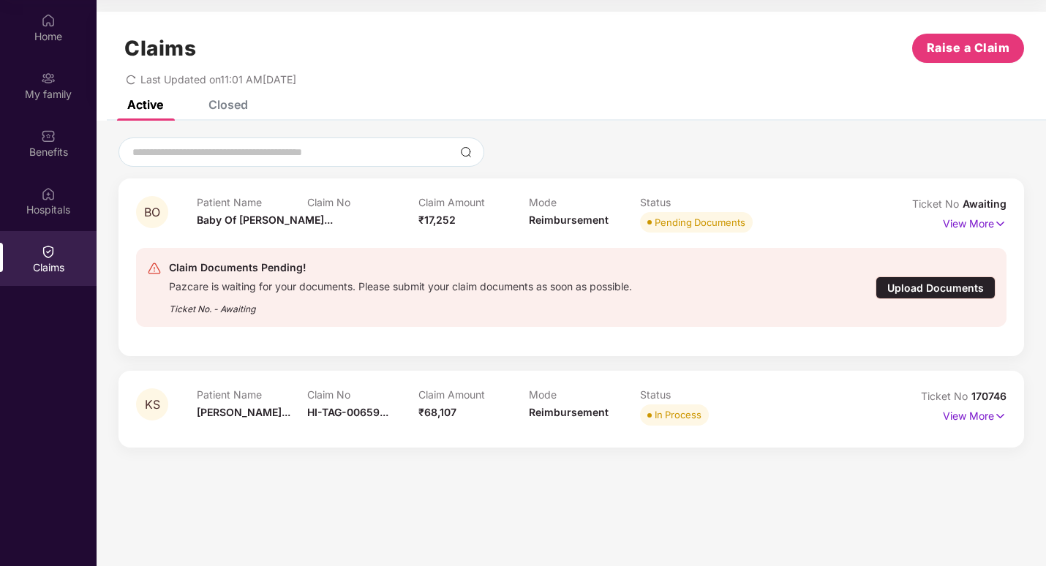
click at [960, 287] on div "Upload Documents" at bounding box center [936, 288] width 120 height 23
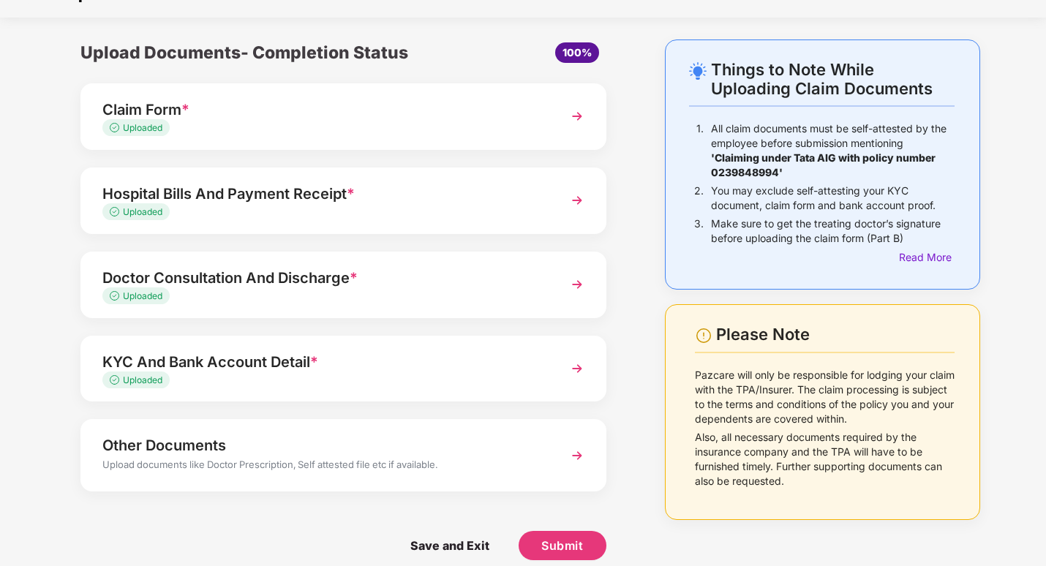
scroll to position [45, 0]
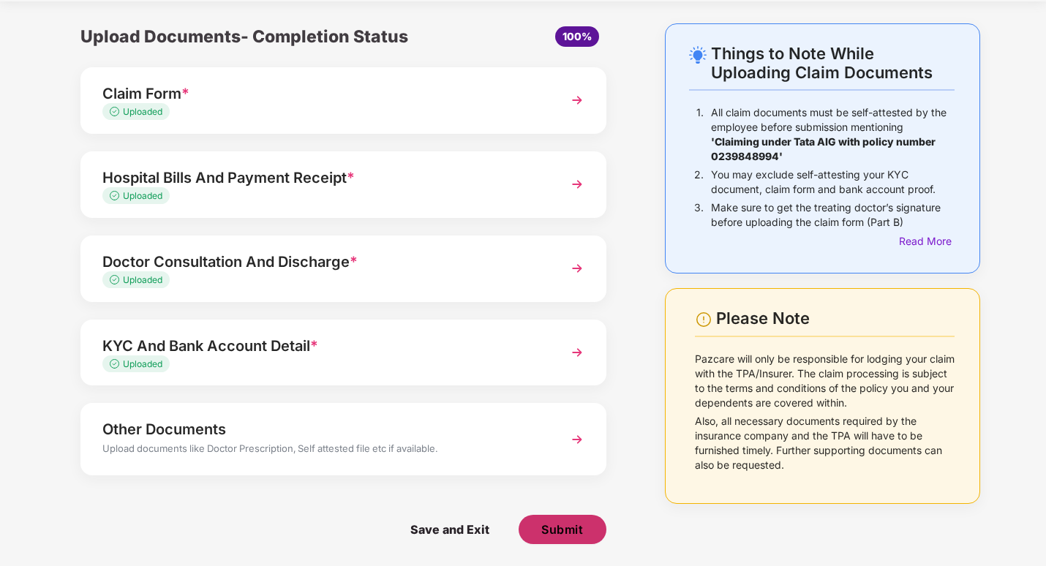
click at [547, 530] on span "Submit" at bounding box center [562, 530] width 42 height 16
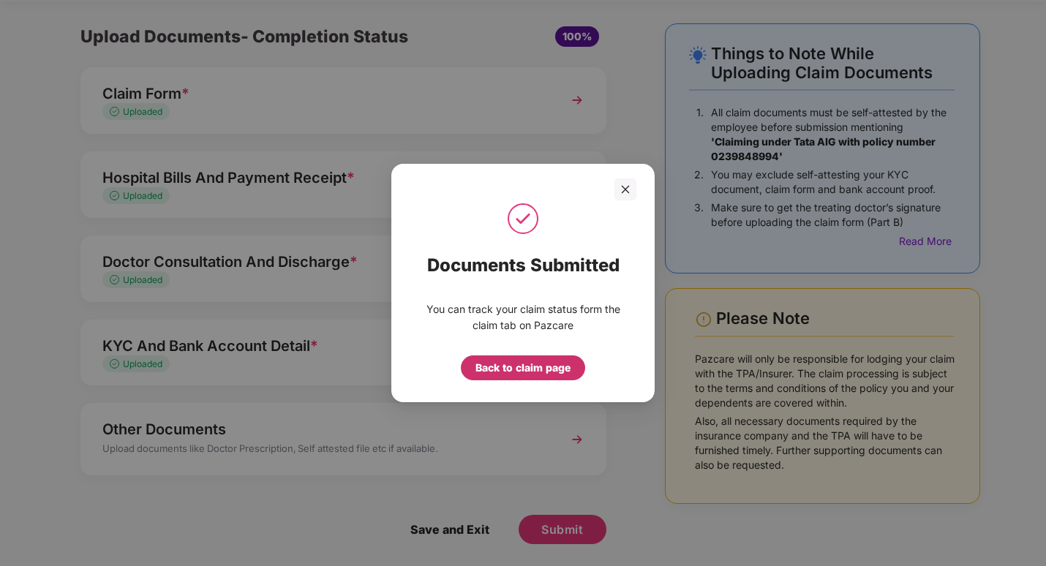
click at [518, 369] on div "Back to claim page" at bounding box center [523, 368] width 95 height 16
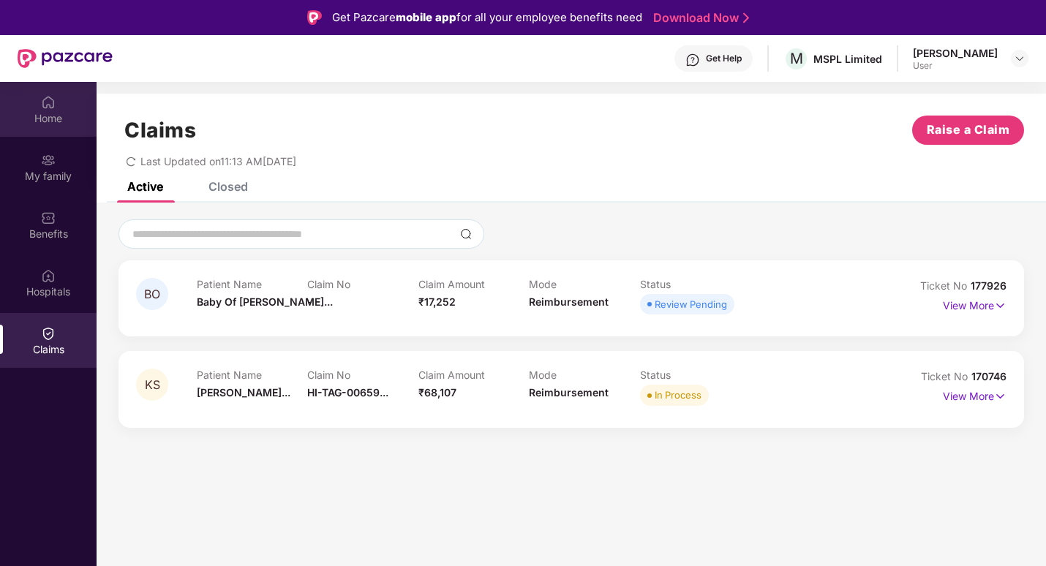
click at [50, 102] on img at bounding box center [48, 102] width 15 height 15
